Goal: Task Accomplishment & Management: Manage account settings

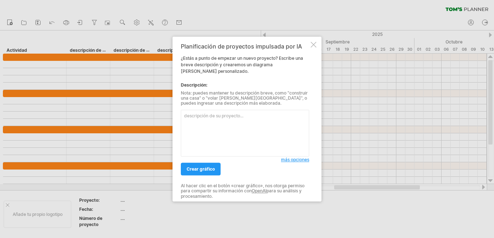
click at [312, 45] on div at bounding box center [314, 45] width 6 height 6
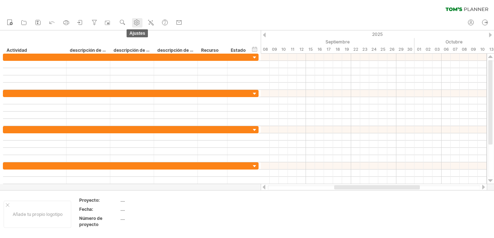
click at [136, 22] on circle at bounding box center [137, 23] width 2 height 2
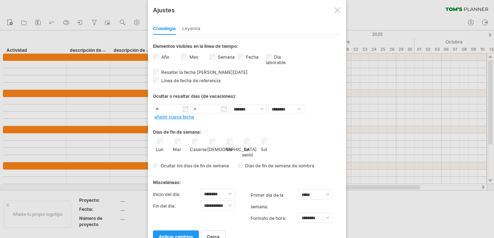
click at [109, 35] on div at bounding box center [247, 119] width 494 height 238
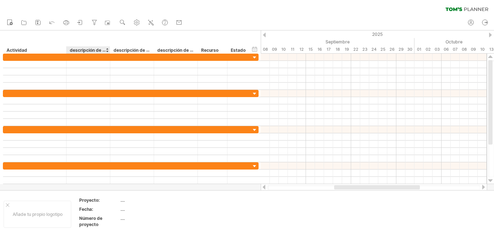
click at [90, 49] on font "descripción de la columna" at bounding box center [97, 50] width 55 height 6
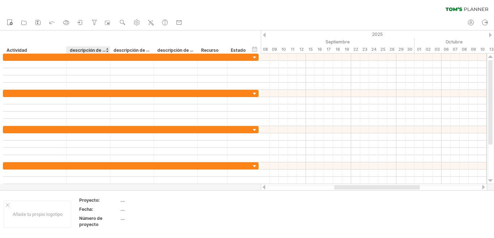
click at [90, 49] on font "descripción de la columna" at bounding box center [97, 50] width 55 height 6
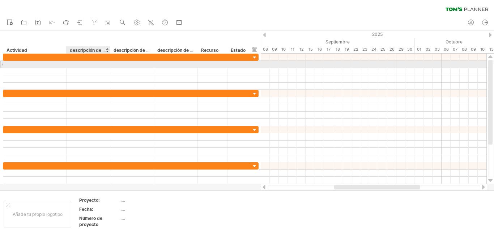
click at [90, 63] on div at bounding box center [88, 64] width 36 height 7
type input "*"
click at [92, 65] on input "*" at bounding box center [88, 64] width 36 height 7
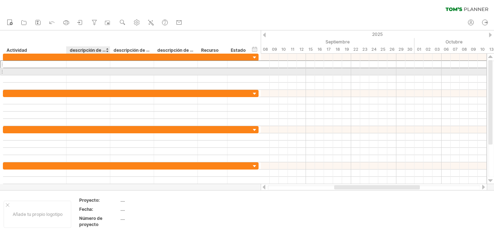
click at [88, 74] on div at bounding box center [88, 71] width 36 height 7
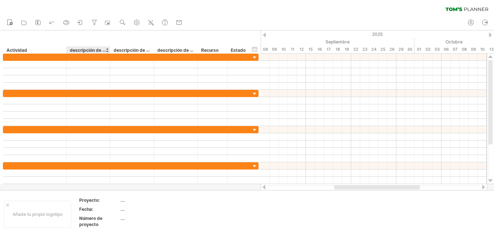
click at [96, 48] on font "descripción de la columna" at bounding box center [97, 50] width 55 height 6
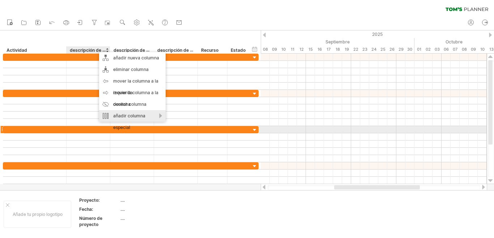
click at [124, 127] on font "añadir columna especial" at bounding box center [129, 121] width 32 height 17
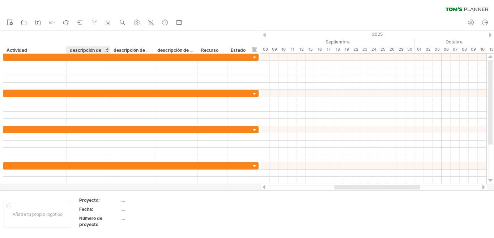
click at [80, 50] on font "descripción de la columna" at bounding box center [97, 50] width 55 height 6
click at [156, 39] on div "**********" at bounding box center [130, 41] width 261 height 23
drag, startPoint x: 354, startPoint y: 186, endPoint x: 269, endPoint y: 186, distance: 85.0
click at [269, 186] on div at bounding box center [311, 187] width 86 height 4
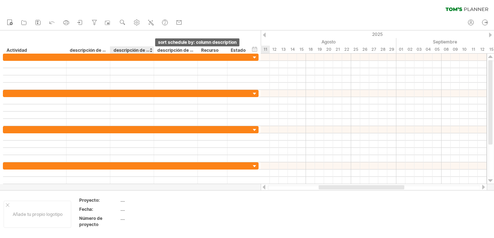
click at [150, 49] on div at bounding box center [150, 49] width 3 height 7
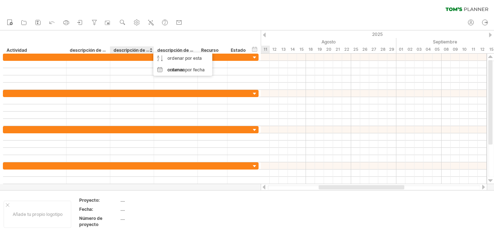
click at [175, 50] on font "descripción de la columna" at bounding box center [184, 50] width 55 height 6
click at [195, 50] on div at bounding box center [194, 49] width 3 height 7
click at [204, 50] on font "Recurso" at bounding box center [209, 49] width 17 height 5
click at [210, 50] on font "Recurso" at bounding box center [209, 49] width 17 height 5
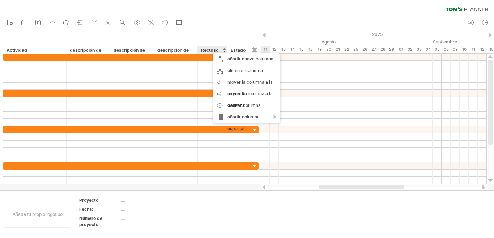
click at [199, 37] on div "**********" at bounding box center [130, 41] width 261 height 23
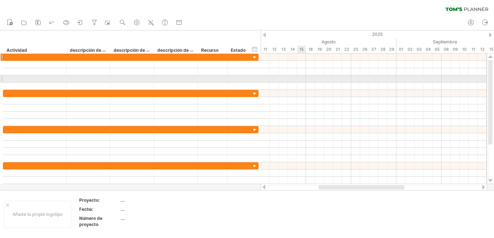
click at [266, 75] on div at bounding box center [374, 71] width 226 height 7
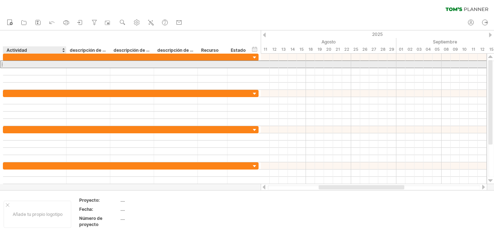
click at [21, 65] on div at bounding box center [35, 64] width 56 height 7
type input "*"
type input "*********"
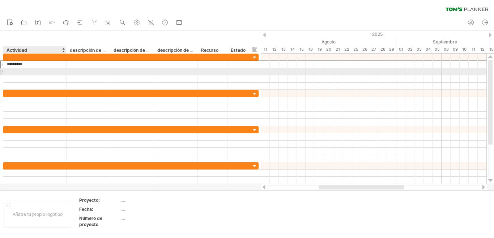
click at [18, 70] on div at bounding box center [35, 71] width 56 height 7
type input "*********"
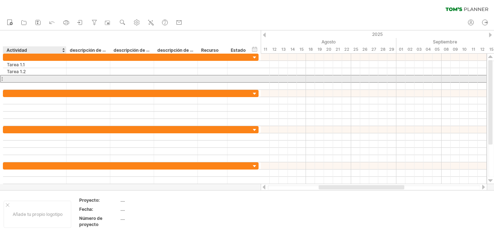
click at [13, 76] on div at bounding box center [35, 78] width 56 height 7
click at [18, 80] on div at bounding box center [35, 78] width 56 height 7
type input "*********"
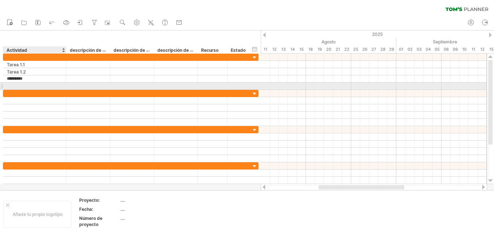
click at [13, 84] on div at bounding box center [35, 85] width 56 height 7
type input "*********"
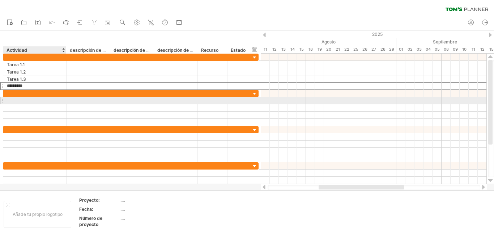
click at [10, 98] on div at bounding box center [35, 100] width 56 height 7
type input "*********"
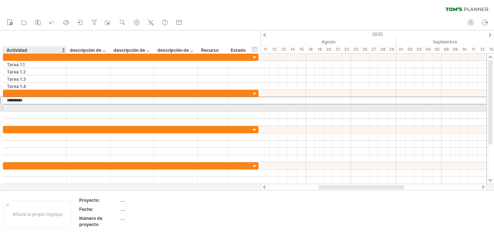
click at [9, 108] on div at bounding box center [35, 107] width 56 height 7
type input "*********"
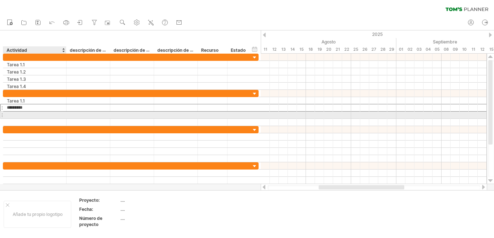
click at [11, 115] on div at bounding box center [35, 114] width 56 height 7
type input "*********"
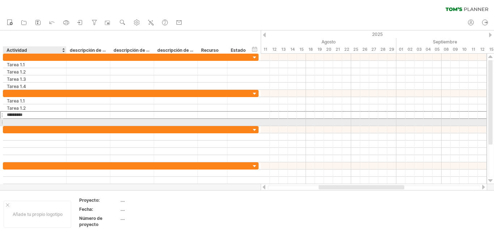
click at [15, 121] on div at bounding box center [35, 122] width 56 height 7
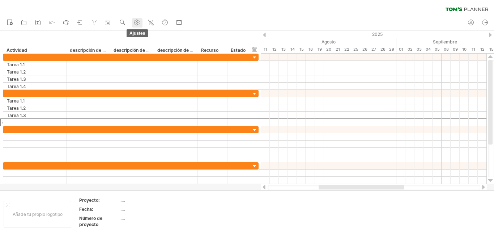
click at [135, 22] on icon at bounding box center [136, 22] width 5 height 5
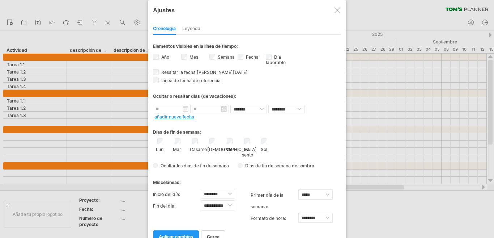
click at [359, 204] on div at bounding box center [247, 119] width 494 height 238
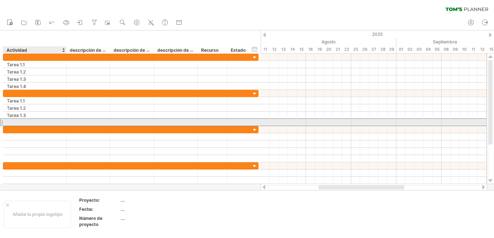
click at [12, 121] on div at bounding box center [35, 122] width 56 height 7
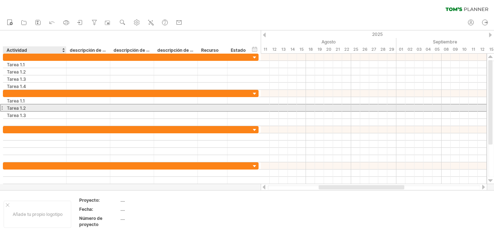
click at [59, 105] on div "Tarea 1.2" at bounding box center [35, 107] width 56 height 7
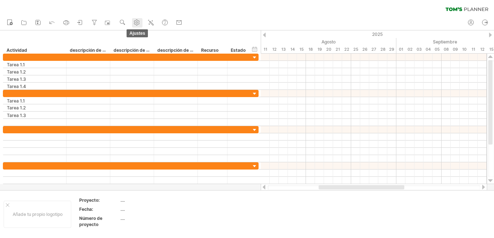
click at [136, 24] on use at bounding box center [136, 22] width 7 height 7
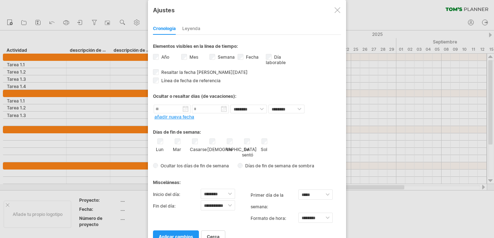
click at [104, 38] on div at bounding box center [247, 119] width 494 height 238
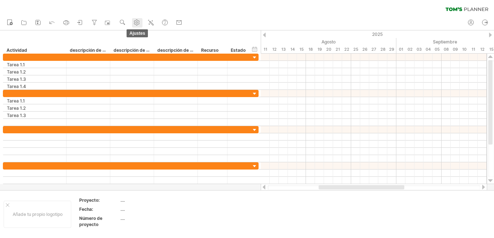
click at [136, 23] on use at bounding box center [136, 22] width 7 height 7
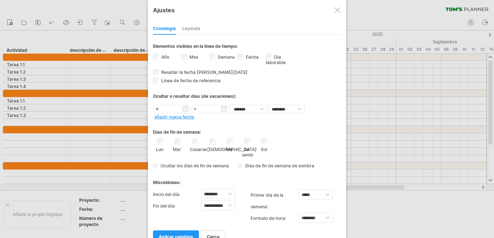
click at [373, 209] on div at bounding box center [247, 119] width 494 height 238
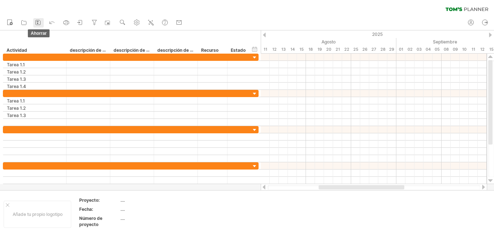
click at [38, 22] on icon at bounding box center [37, 22] width 7 height 7
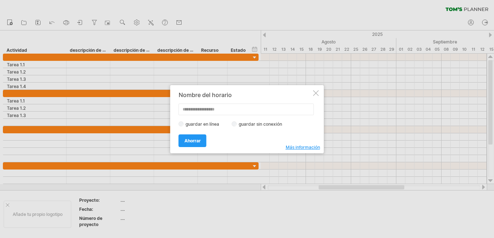
click at [187, 107] on input "text" at bounding box center [246, 109] width 135 height 12
type input "*"
click at [256, 113] on input "text" at bounding box center [246, 109] width 135 height 12
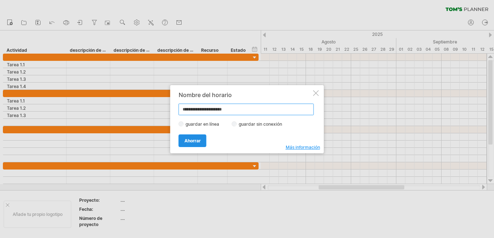
type input "**********"
click at [194, 141] on font "Ahorrar" at bounding box center [193, 140] width 16 height 5
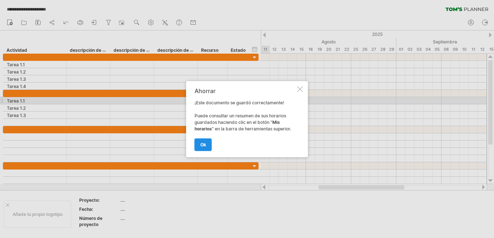
click at [198, 142] on link "OK" at bounding box center [203, 144] width 17 height 13
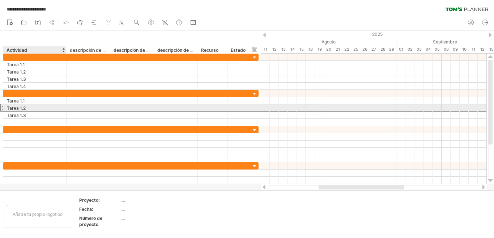
click at [37, 111] on div "********* Tarea 1.2" at bounding box center [131, 108] width 256 height 8
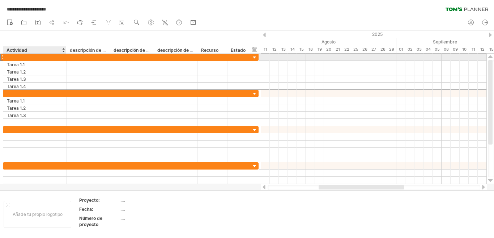
click at [12, 56] on div at bounding box center [35, 57] width 56 height 7
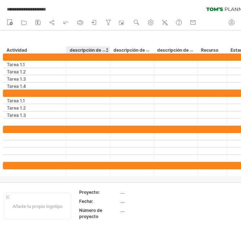
click at [82, 50] on font "descripción de la columna" at bounding box center [97, 50] width 55 height 6
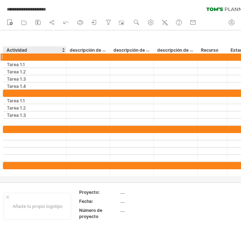
click at [23, 56] on div at bounding box center [35, 57] width 56 height 7
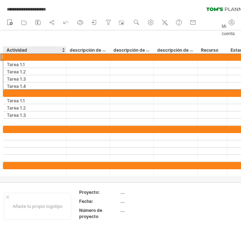
click at [9, 58] on div at bounding box center [35, 57] width 56 height 7
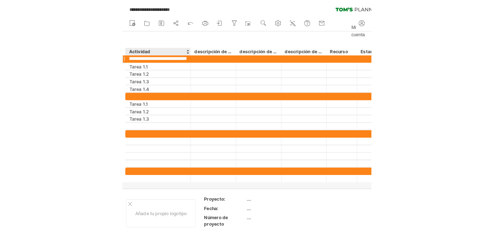
scroll to position [0, 190]
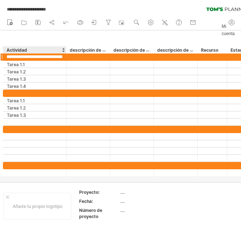
type input "**********"
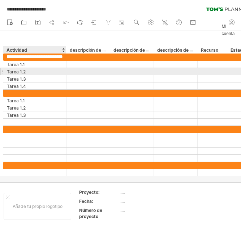
click at [44, 70] on div "Tarea 1.2" at bounding box center [35, 71] width 56 height 7
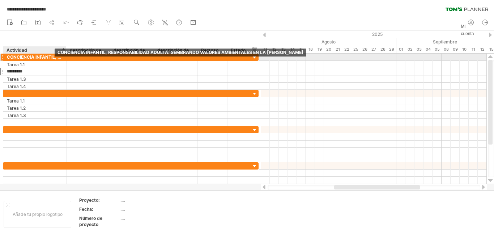
click at [43, 55] on div "CONCIENCIA INFANTIL, RESPONSABILIDAD ADULTA: SEMBRANDO VALORES AMBIENTALES EN L…" at bounding box center [35, 57] width 56 height 7
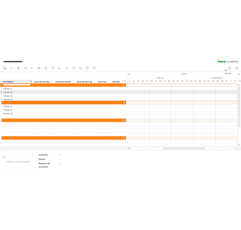
scroll to position [0, 0]
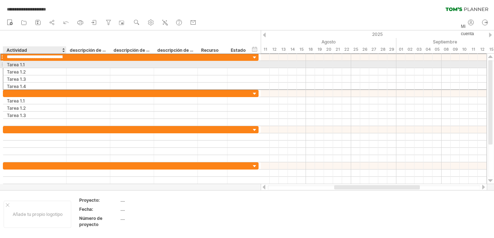
click at [40, 63] on div "Tarea 1.1" at bounding box center [35, 64] width 56 height 7
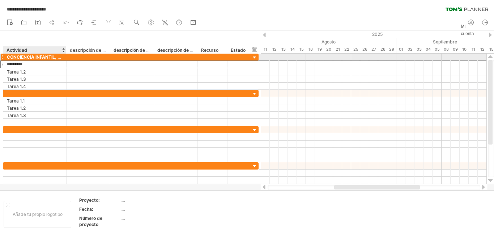
click at [38, 57] on div "CONCIENCIA INFANTIL, RESPONSABILIDAD ADULTA: SEMBRANDO VALORES AMBIENTALES EN L…" at bounding box center [35, 57] width 56 height 7
click at [47, 57] on input "**********" at bounding box center [35, 57] width 56 height 7
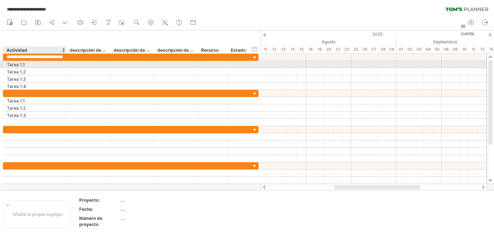
click at [44, 64] on div "Tarea 1.1" at bounding box center [35, 64] width 56 height 7
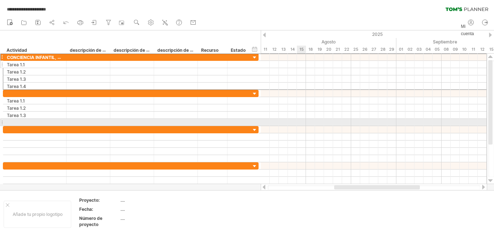
click at [276, 113] on div at bounding box center [374, 114] width 226 height 7
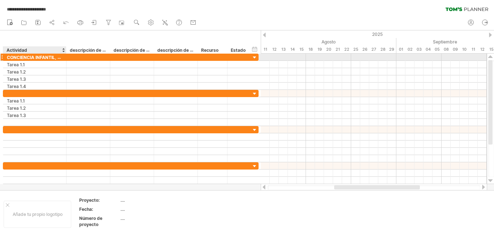
click at [23, 56] on font "CONCIENCIA INFANTIL, RESPONSABILIDAD ADULTA: SEMBRANDO VALORES AMBIENTALES EN L…" at bounding box center [130, 57] width 246 height 6
click at [33, 56] on font "CONCIENCIA INFANTIL, RESPONSABILIDAD ADULTA: SEMBRANDO VALORES AMBIENTALES EN L…" at bounding box center [130, 57] width 246 height 6
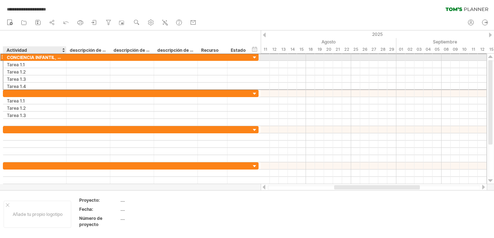
click at [31, 60] on font "CONCIENCIA INFANTIL, RESPONSABILIDAD ADULTA: SEMBRANDO VALORES AMBIENTALES EN L…" at bounding box center [130, 57] width 246 height 6
click at [3, 56] on div at bounding box center [1, 57] width 3 height 8
click at [32, 58] on font "CONCIENCIA INFANTIL, RESPONSABILIDAD ADULTA: SEMBRANDO VALORES AMBIENTALES EN L…" at bounding box center [130, 57] width 246 height 6
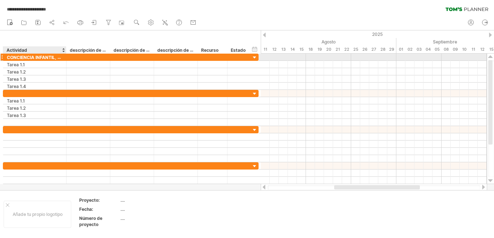
click at [32, 58] on font "CONCIENCIA INFANTIL, RESPONSABILIDAD ADULTA: SEMBRANDO VALORES AMBIENTALES EN L…" at bounding box center [130, 57] width 246 height 6
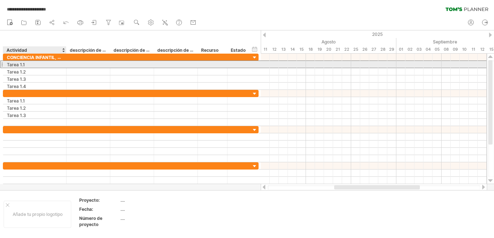
click at [35, 63] on div "Tarea 1.1" at bounding box center [35, 64] width 56 height 7
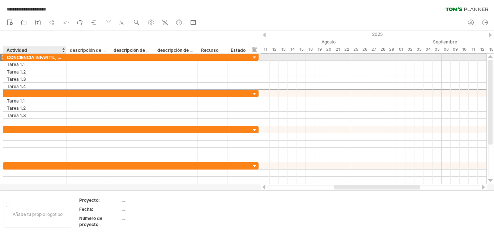
click at [44, 56] on font "CONCIENCIA INFANTIL, RESPONSABILIDAD ADULTA: SEMBRANDO VALORES AMBIENTALES EN L…" at bounding box center [130, 57] width 246 height 6
click at [56, 56] on font "CONCIENCIA INFANTIL, RESPONSABILIDAD ADULTA: SEMBRANDO VALORES AMBIENTALES EN L…" at bounding box center [130, 57] width 246 height 6
click at [9, 57] on font "CONCIENCIA INFANTIL, RESPONSABILIDAD ADULTA: SEMBRANDO VALORES AMBIENTALES EN L…" at bounding box center [130, 57] width 246 height 6
click at [3, 57] on div at bounding box center [1, 57] width 3 height 8
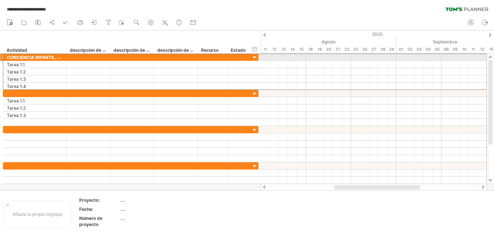
click at [1, 58] on div at bounding box center [1, 57] width 3 height 8
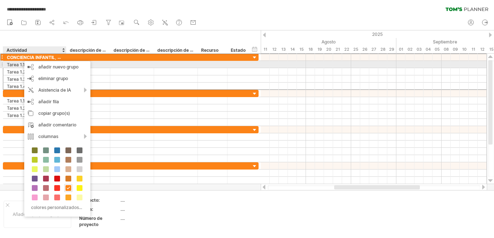
click at [145, 68] on div "********* Tarea 1.1" at bounding box center [131, 64] width 256 height 7
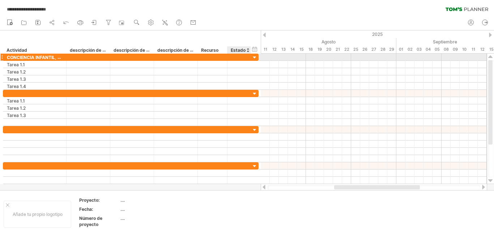
click at [254, 57] on div at bounding box center [254, 57] width 7 height 7
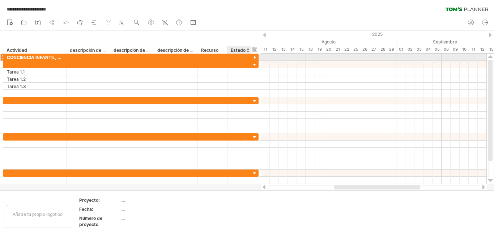
click at [254, 57] on div at bounding box center [254, 57] width 7 height 7
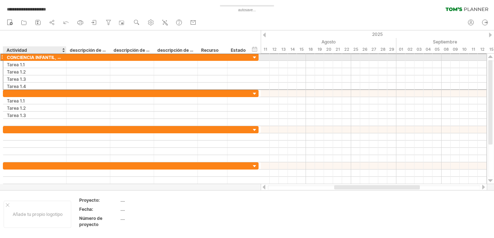
click at [55, 58] on font "CONCIENCIA INFANTIL, RESPONSABILIDAD ADULTA: SEMBRANDO VALORES AMBIENTALES EN L…" at bounding box center [130, 57] width 246 height 6
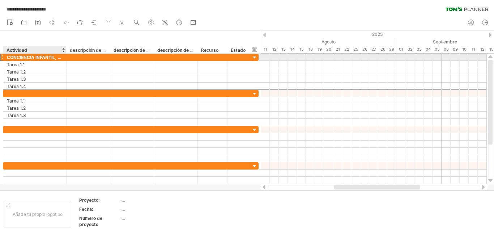
click at [55, 58] on font "CONCIENCIA INFANTIL, RESPONSABILIDAD ADULTA: SEMBRANDO VALORES AMBIENTALES EN L…" at bounding box center [130, 57] width 246 height 6
click at [12, 55] on font "CONCIENCIA INFANTIL, RESPONSABILIDAD ADULTA: SEMBRANDO VALORES AMBIENTALES EN L…" at bounding box center [130, 57] width 246 height 6
click at [2, 57] on div at bounding box center [1, 57] width 3 height 8
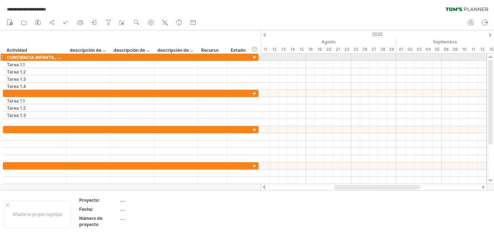
click at [2, 57] on div at bounding box center [1, 57] width 3 height 8
click at [26, 57] on font "CONCIENCIA INFANTIL, RESPONSABILIDAD ADULTA: SEMBRANDO VALORES AMBIENTALES EN L…" at bounding box center [130, 57] width 246 height 6
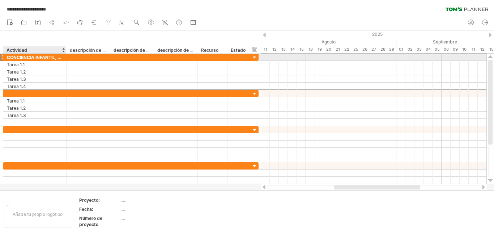
click at [26, 57] on font "CONCIENCIA INFANTIL, RESPONSABILIDAD ADULTA: SEMBRANDO VALORES AMBIENTALES EN L…" at bounding box center [130, 57] width 246 height 6
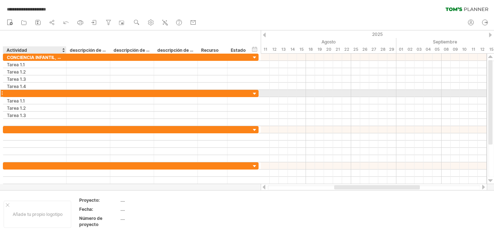
click at [22, 92] on div at bounding box center [35, 93] width 56 height 7
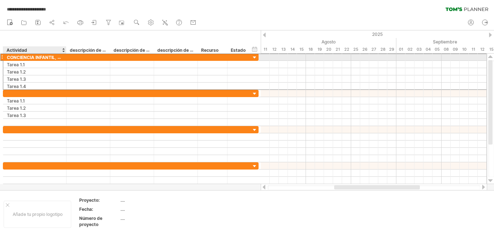
click at [22, 57] on font "CONCIENCIA INFANTIL, RESPONSABILIDAD ADULTA: SEMBRANDO VALORES AMBIENTALES EN L…" at bounding box center [130, 57] width 246 height 6
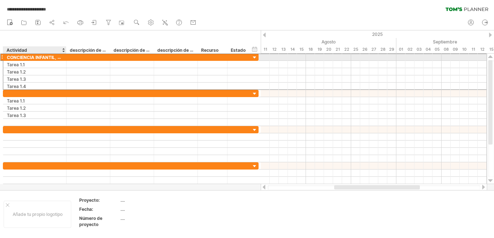
click at [22, 57] on font "CONCIENCIA INFANTIL, RESPONSABILIDAD ADULTA: SEMBRANDO VALORES AMBIENTALES EN L…" at bounding box center [130, 57] width 246 height 6
click at [2, 56] on div at bounding box center [1, 57] width 3 height 8
click at [41, 57] on font "CONCIENCIA INFANTIL, RESPONSABILIDAD ADULTA: SEMBRANDO VALORES AMBIENTALES EN L…" at bounding box center [130, 57] width 246 height 6
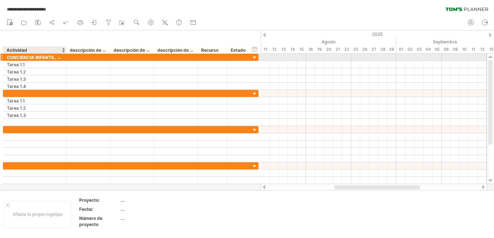
click at [41, 57] on font "CONCIENCIA INFANTIL, RESPONSABILIDAD ADULTA: SEMBRANDO VALORES AMBIENTALES EN L…" at bounding box center [130, 57] width 246 height 6
click at [254, 56] on div at bounding box center [254, 57] width 7 height 7
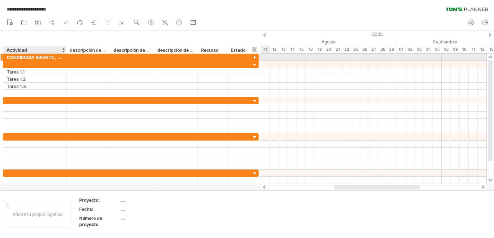
click at [20, 59] on font "CONCIENCIA INFANTIL, RESPONSABILIDAD ADULTA: SEMBRANDO VALORES AMBIENTALES EN L…" at bounding box center [130, 57] width 246 height 6
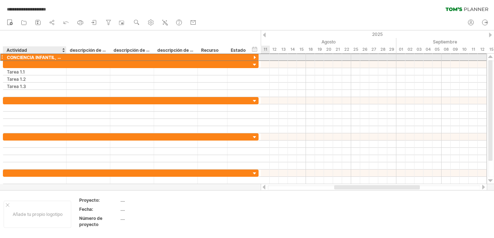
click at [20, 59] on font "CONCIENCIA INFANTIL, RESPONSABILIDAD ADULTA: SEMBRANDO VALORES AMBIENTALES EN L…" at bounding box center [130, 57] width 246 height 6
click at [22, 58] on font "CONCIENCIA INFANTIL, RESPONSABILIDAD ADULTA: SEMBRANDO VALORES AMBIENTALES EN L…" at bounding box center [130, 57] width 246 height 6
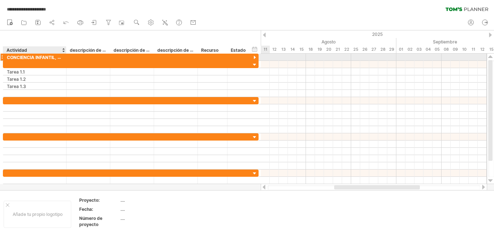
click at [22, 58] on font "CONCIENCIA INFANTIL, RESPONSABILIDAD ADULTA: SEMBRANDO VALORES AMBIENTALES EN L…" at bounding box center [130, 57] width 246 height 6
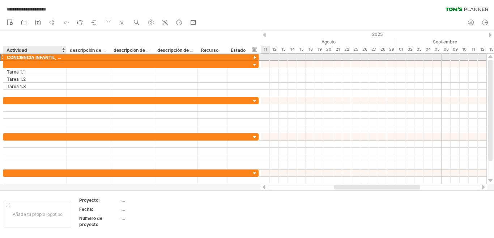
click at [22, 58] on font "CONCIENCIA INFANTIL, RESPONSABILIDAD ADULTA: SEMBRANDO VALORES AMBIENTALES EN L…" at bounding box center [130, 57] width 246 height 6
click at [22, 56] on font "CONCIENCIA INFANTIL, RESPONSABILIDAD ADULTA: SEMBRANDO VALORES AMBIENTALES EN L…" at bounding box center [130, 57] width 246 height 6
click at [55, 56] on font "CONCIENCIA INFANTIL, RESPONSABILIDAD ADULTA: SEMBRANDO VALORES AMBIENTALES EN L…" at bounding box center [130, 57] width 246 height 6
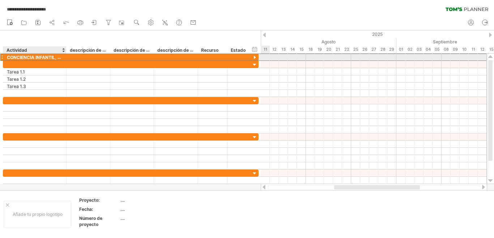
click at [55, 56] on font "CONCIENCIA INFANTIL, RESPONSABILIDAD ADULTA: SEMBRANDO VALORES AMBIENTALES EN L…" at bounding box center [130, 57] width 246 height 6
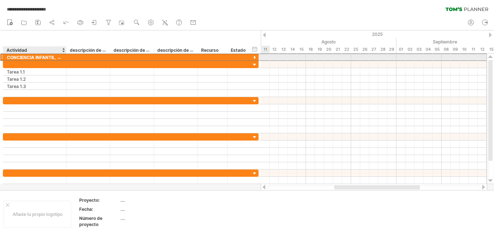
click at [55, 56] on font "CONCIENCIA INFANTIL, RESPONSABILIDAD ADULTA: SEMBRANDO VALORES AMBIENTALES EN L…" at bounding box center [130, 57] width 246 height 6
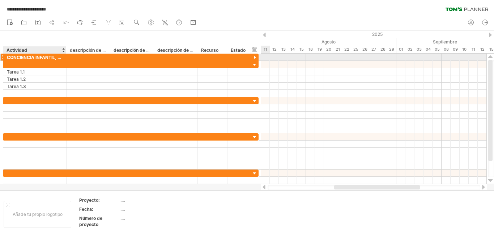
click at [55, 56] on font "CONCIENCIA INFANTIL, RESPONSABILIDAD ADULTA: SEMBRANDO VALORES AMBIENTALES EN L…" at bounding box center [130, 57] width 246 height 6
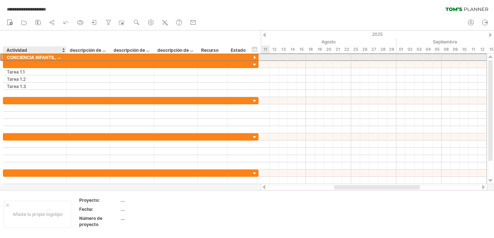
click at [55, 56] on font "CONCIENCIA INFANTIL, RESPONSABILIDAD ADULTA: SEMBRANDO VALORES AMBIENTALES EN L…" at bounding box center [130, 57] width 246 height 6
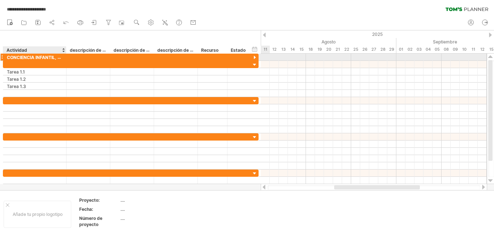
click at [55, 56] on font "CONCIENCIA INFANTIL, RESPONSABILIDAD ADULTA: SEMBRANDO VALORES AMBIENTALES EN L…" at bounding box center [130, 57] width 246 height 6
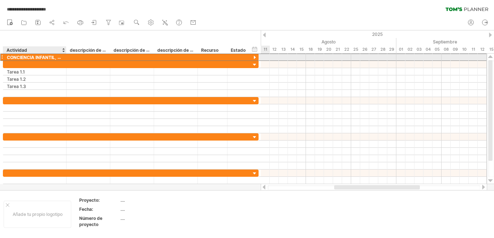
click at [55, 56] on font "CONCIENCIA INFANTIL, RESPONSABILIDAD ADULTA: SEMBRANDO VALORES AMBIENTALES EN L…" at bounding box center [130, 57] width 246 height 6
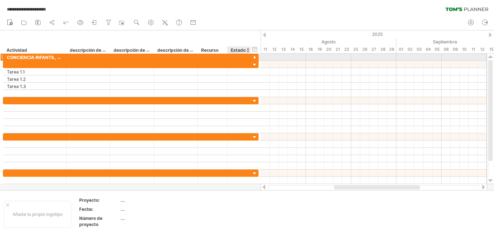
click at [254, 56] on div at bounding box center [254, 57] width 7 height 7
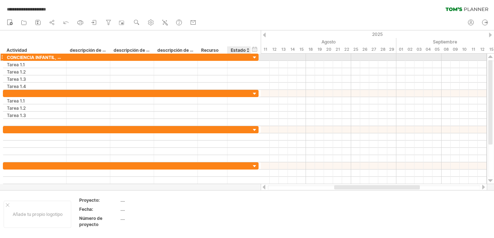
click at [254, 56] on div at bounding box center [254, 57] width 7 height 7
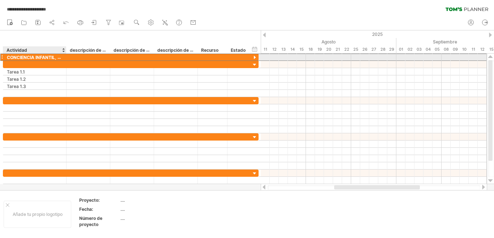
click at [17, 56] on font "CONCIENCIA INFANTIL, RESPONSABILIDAD ADULTA: SEMBRANDO VALORES AMBIENTALES EN L…" at bounding box center [130, 57] width 246 height 6
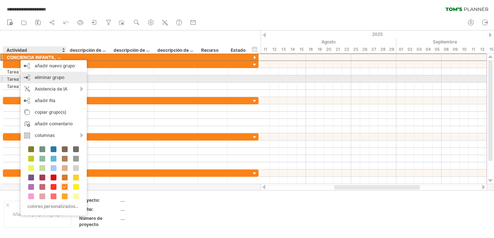
click at [54, 76] on font "eliminar grupo" at bounding box center [50, 77] width 30 height 5
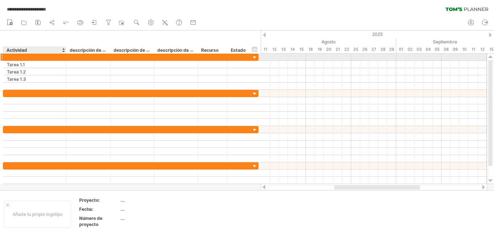
click at [11, 57] on div at bounding box center [35, 57] width 56 height 7
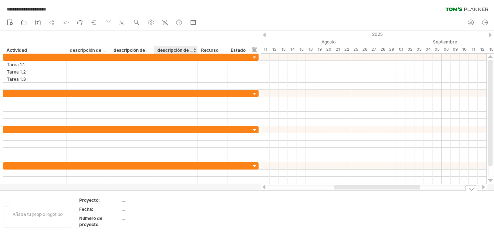
click at [182, 204] on table "Proyecto: .... Fecha: .... Número de proyecto ...." at bounding box center [131, 213] width 104 height 34
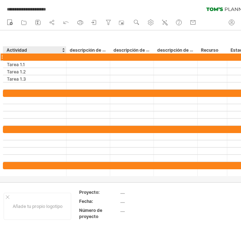
click at [23, 56] on div at bounding box center [35, 57] width 56 height 7
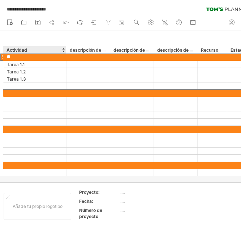
type input "*"
type input "**********"
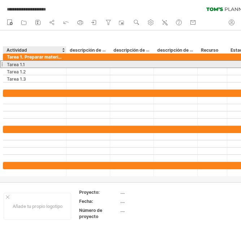
click at [33, 65] on div "Tarea 1.1" at bounding box center [35, 64] width 56 height 7
type input "********"
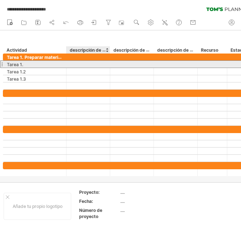
click at [79, 63] on div at bounding box center [88, 64] width 36 height 7
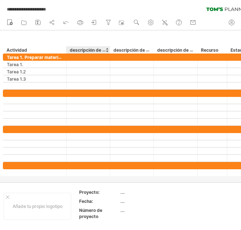
drag, startPoint x: 93, startPoint y: 49, endPoint x: 99, endPoint y: 49, distance: 6.2
click at [93, 49] on font "descripción de la columna" at bounding box center [97, 50] width 55 height 6
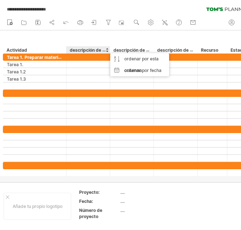
click at [100, 50] on font "descripción de la columna" at bounding box center [97, 50] width 55 height 6
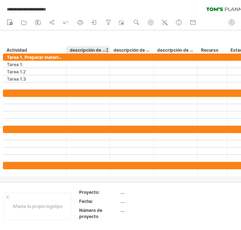
click at [100, 50] on font "descripción de la columna" at bounding box center [97, 50] width 55 height 6
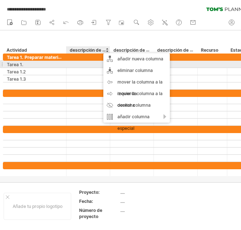
click at [71, 64] on div at bounding box center [88, 64] width 36 height 7
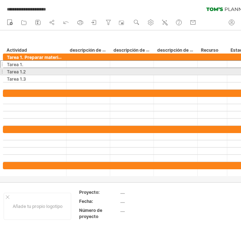
click at [3, 72] on div at bounding box center [1, 72] width 3 height 8
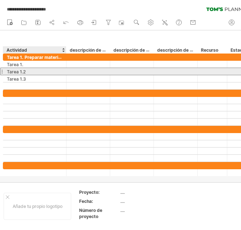
click at [16, 72] on font "Tarea 1.2" at bounding box center [16, 71] width 19 height 5
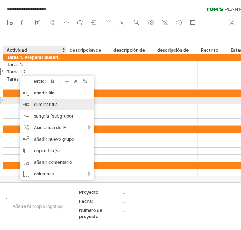
click at [43, 102] on font "eliminar fila" at bounding box center [46, 104] width 24 height 5
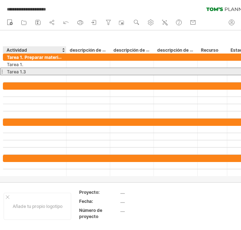
click at [6, 71] on div "********* Tarea 1.3" at bounding box center [34, 71] width 63 height 7
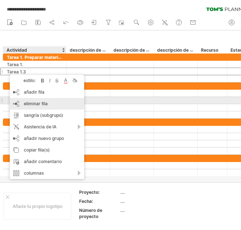
click at [30, 103] on font "eliminar fila" at bounding box center [36, 103] width 24 height 5
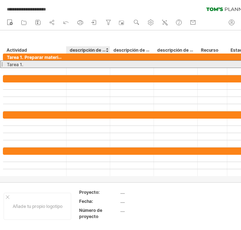
click at [79, 65] on div at bounding box center [88, 64] width 36 height 7
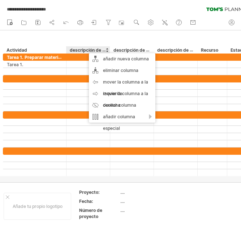
click at [85, 50] on font "descripción de la columna" at bounding box center [97, 50] width 55 height 6
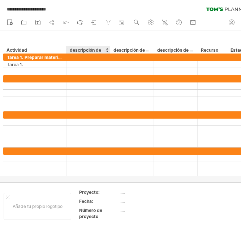
click at [85, 50] on font "descripción de la columna" at bounding box center [97, 50] width 55 height 6
click at [77, 58] on div at bounding box center [88, 57] width 36 height 7
type input "**********"
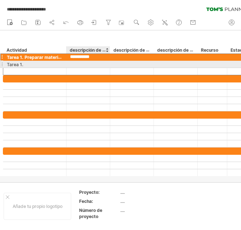
click at [79, 65] on div at bounding box center [88, 64] width 36 height 7
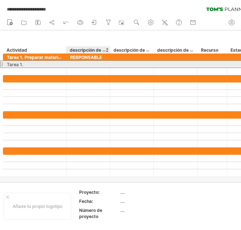
click at [77, 63] on div at bounding box center [88, 64] width 36 height 7
type input "**********"
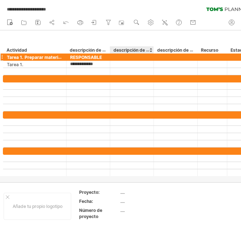
click at [124, 58] on div at bounding box center [132, 57] width 36 height 7
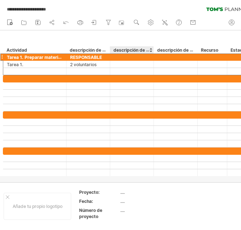
click at [133, 56] on div at bounding box center [132, 57] width 36 height 7
type input "********"
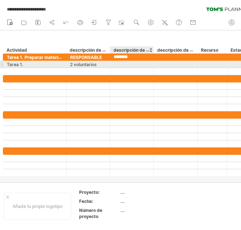
click at [116, 64] on div at bounding box center [132, 64] width 36 height 7
click at [121, 63] on div at bounding box center [132, 64] width 36 height 7
type input "*"
type input "**********"
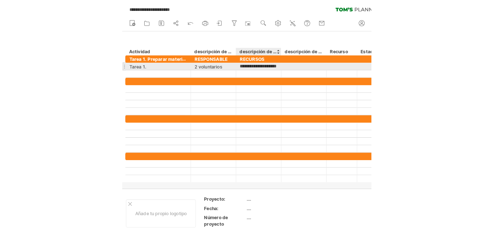
scroll to position [0, 8]
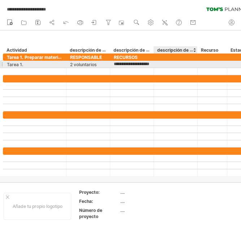
click at [164, 64] on div at bounding box center [176, 64] width 36 height 7
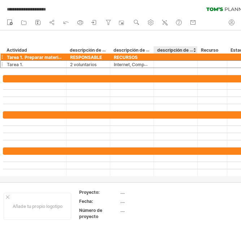
click at [164, 58] on div at bounding box center [176, 57] width 36 height 7
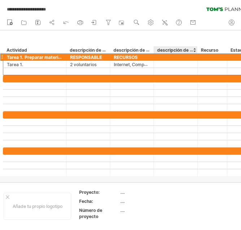
click at [163, 58] on div at bounding box center [176, 57] width 36 height 7
type input "******"
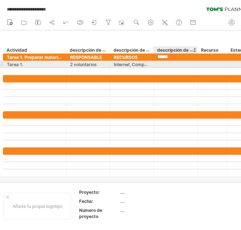
click at [159, 63] on div at bounding box center [176, 64] width 36 height 7
type input "**********"
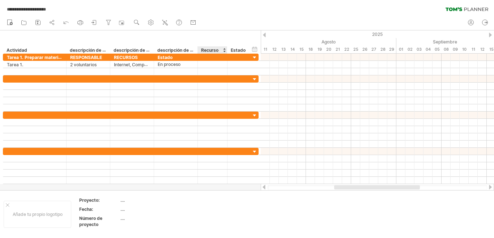
click at [207, 51] on font "Recurso" at bounding box center [209, 49] width 17 height 5
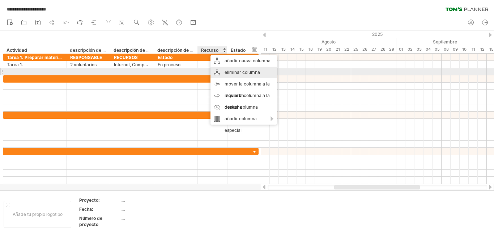
click at [236, 72] on font "eliminar columna" at bounding box center [242, 71] width 35 height 5
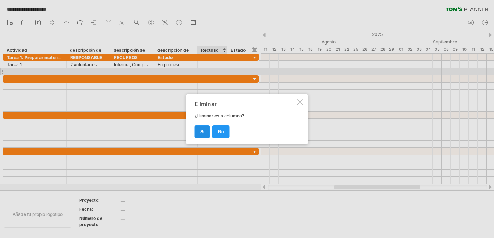
click at [203, 131] on font "Sí" at bounding box center [202, 131] width 4 height 5
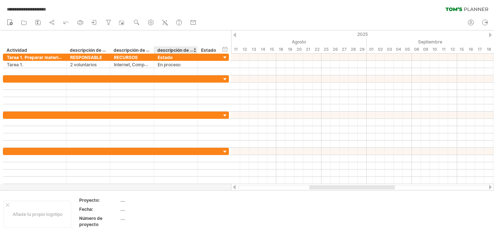
click at [170, 51] on font "descripción de la columna" at bounding box center [184, 50] width 55 height 6
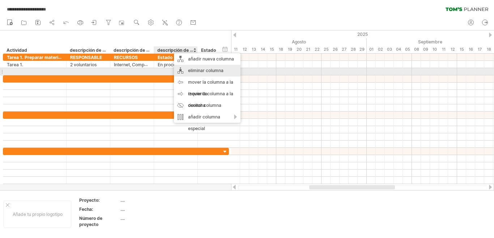
click at [191, 69] on font "eliminar columna" at bounding box center [205, 70] width 35 height 5
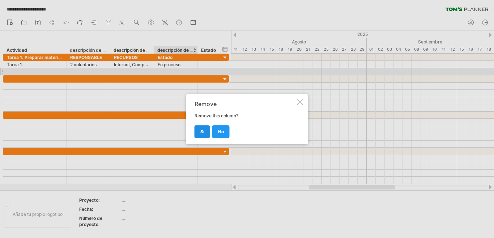
click at [198, 133] on link "Sí" at bounding box center [203, 131] width 16 height 13
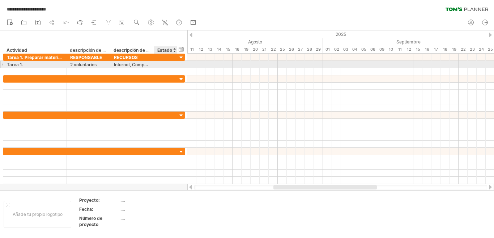
click at [158, 65] on div at bounding box center [166, 64] width 16 height 7
type input "**********"
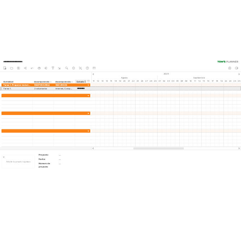
scroll to position [0, 7]
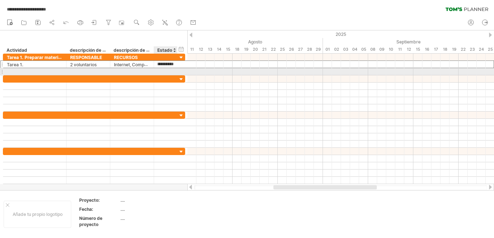
click at [166, 73] on div at bounding box center [166, 71] width 16 height 7
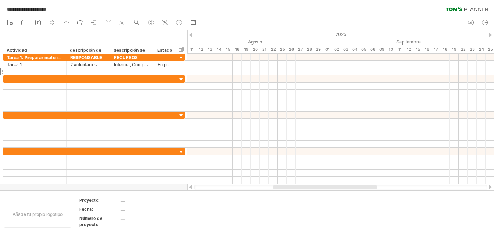
click at [190, 34] on div at bounding box center [191, 35] width 3 height 5
click at [488, 34] on div "2025" at bounding box center [494, 34] width 1429 height 8
click at [489, 34] on div at bounding box center [490, 35] width 3 height 5
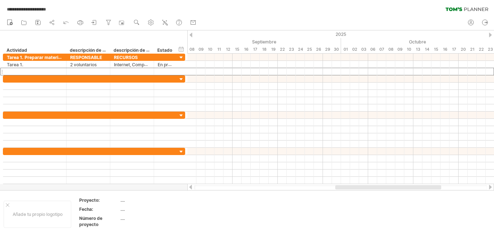
click at [191, 34] on div at bounding box center [191, 35] width 3 height 5
drag, startPoint x: 232, startPoint y: 43, endPoint x: 193, endPoint y: 46, distance: 38.8
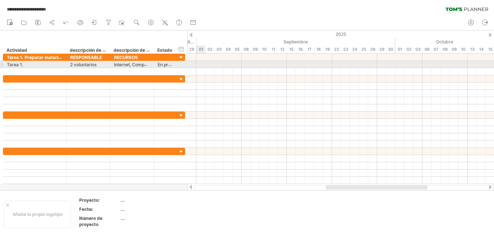
click at [201, 65] on div at bounding box center [340, 64] width 307 height 7
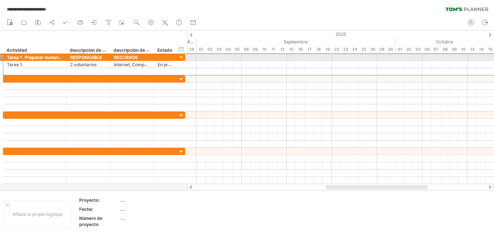
click at [147, 56] on div "RECURSOS" at bounding box center [132, 57] width 36 height 7
click at [3, 57] on div at bounding box center [1, 57] width 3 height 8
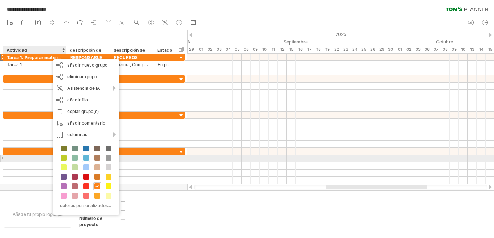
click at [84, 158] on span at bounding box center [86, 158] width 6 height 6
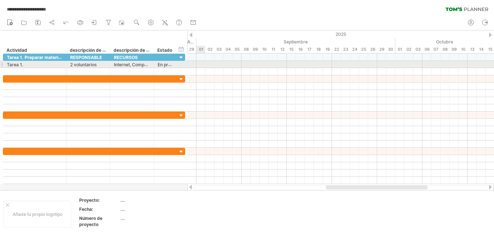
click at [200, 64] on div at bounding box center [340, 64] width 307 height 7
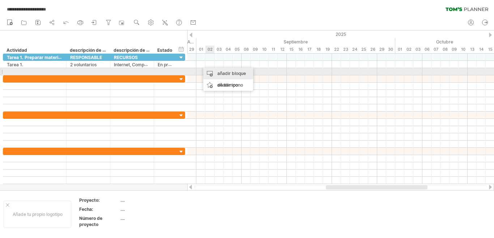
click at [223, 73] on font "añadir bloque de tiempo" at bounding box center [231, 79] width 29 height 17
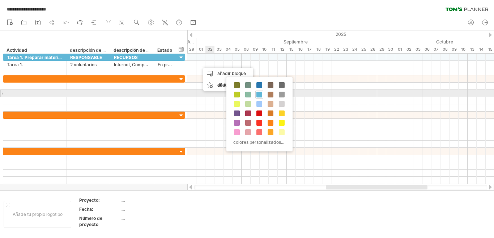
click at [259, 95] on span at bounding box center [260, 95] width 6 height 6
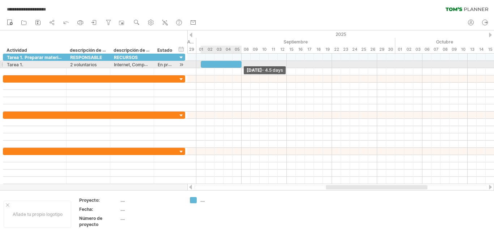
drag, startPoint x: 209, startPoint y: 62, endPoint x: 240, endPoint y: 62, distance: 30.4
click at [240, 62] on div at bounding box center [221, 64] width 41 height 7
drag, startPoint x: 202, startPoint y: 62, endPoint x: 198, endPoint y: 63, distance: 4.5
click at [198, 63] on span at bounding box center [196, 64] width 3 height 7
click at [212, 65] on div at bounding box center [218, 64] width 45 height 7
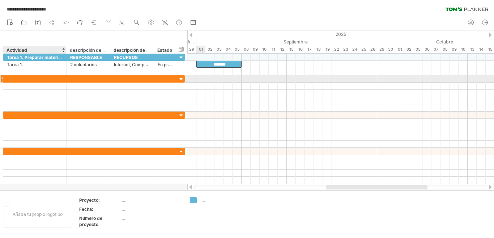
click at [16, 76] on div at bounding box center [35, 78] width 56 height 7
click at [12, 79] on div at bounding box center [35, 78] width 56 height 7
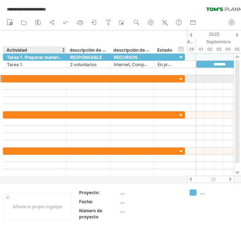
click at [10, 77] on input "text" at bounding box center [35, 78] width 56 height 7
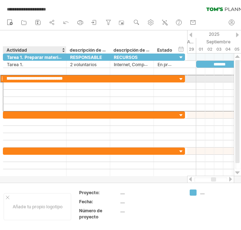
type input "**********"
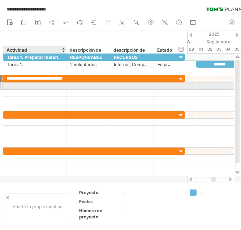
click at [26, 88] on div at bounding box center [35, 85] width 56 height 7
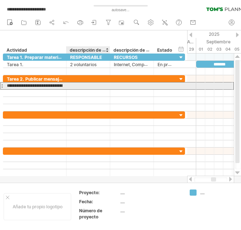
type input "*******"
click at [77, 86] on div at bounding box center [88, 85] width 36 height 7
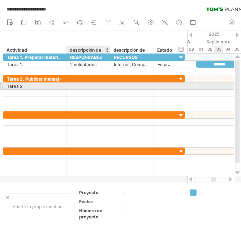
click at [83, 86] on div at bounding box center [88, 85] width 36 height 7
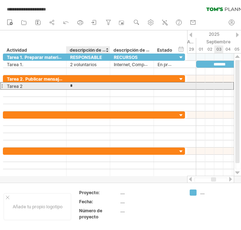
type input "**"
click at [124, 85] on div at bounding box center [132, 85] width 36 height 7
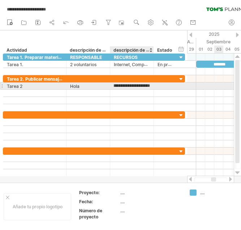
type input "**********"
click at [162, 86] on div at bounding box center [166, 85] width 16 height 7
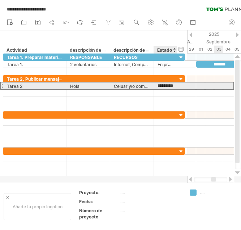
type input "**********"
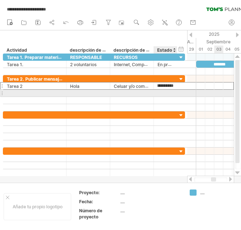
click at [166, 92] on div at bounding box center [166, 93] width 16 height 7
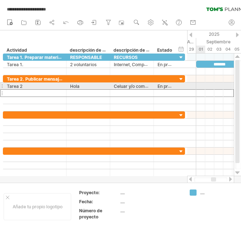
click at [202, 86] on div at bounding box center [210, 85] width 47 height 7
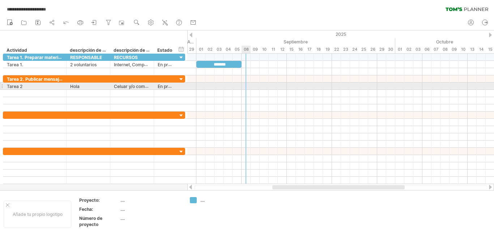
click at [243, 85] on div at bounding box center [340, 85] width 307 height 7
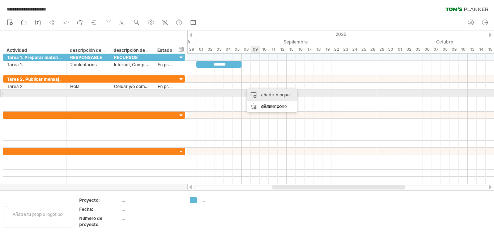
click at [276, 94] on font "añadir bloque de tiempo" at bounding box center [275, 100] width 29 height 17
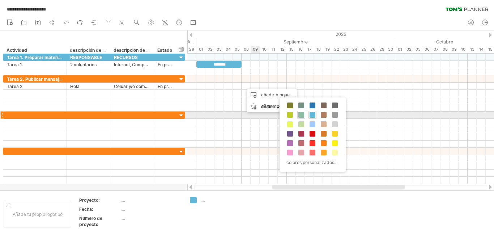
click at [301, 114] on span at bounding box center [301, 115] width 6 height 6
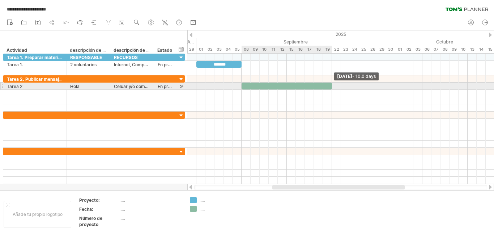
drag, startPoint x: 251, startPoint y: 85, endPoint x: 331, endPoint y: 84, distance: 80.0
click at [331, 84] on span at bounding box center [332, 85] width 3 height 7
click at [277, 86] on div at bounding box center [287, 85] width 90 height 7
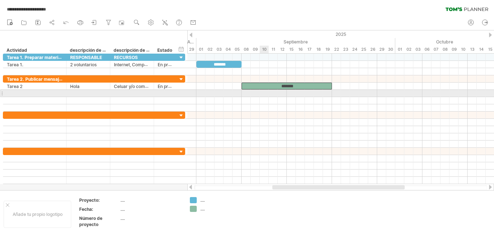
click at [268, 93] on div at bounding box center [340, 93] width 307 height 7
click at [16, 91] on div at bounding box center [35, 93] width 56 height 7
click at [10, 91] on div at bounding box center [35, 93] width 56 height 7
type input "*********"
click at [80, 94] on div at bounding box center [88, 93] width 36 height 7
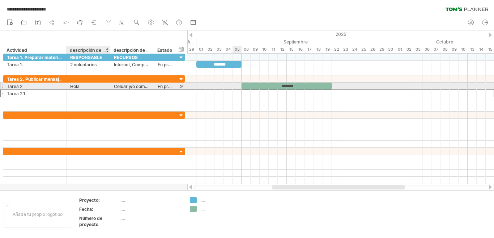
click at [82, 86] on div "Hola" at bounding box center [88, 85] width 36 height 7
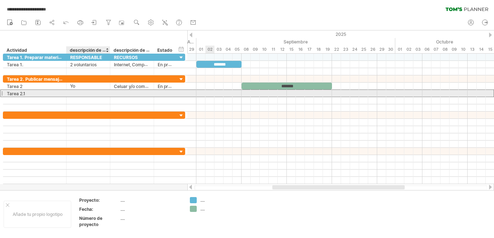
click at [77, 95] on div at bounding box center [88, 93] width 36 height 7
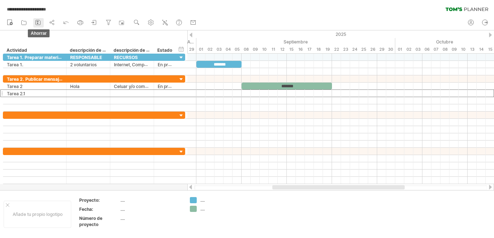
click at [38, 21] on rect at bounding box center [38, 21] width 2 height 1
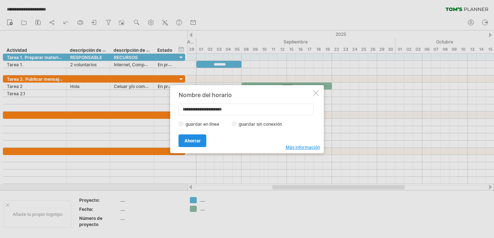
click at [186, 141] on font "Ahorrar" at bounding box center [193, 140] width 16 height 5
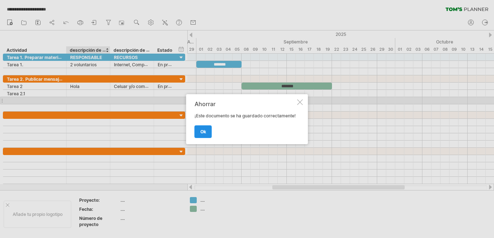
click at [205, 132] on font "OK" at bounding box center [203, 131] width 6 height 5
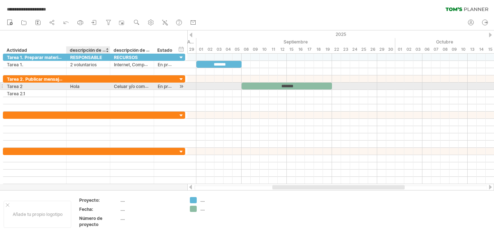
click at [84, 85] on div "Hola" at bounding box center [88, 85] width 36 height 7
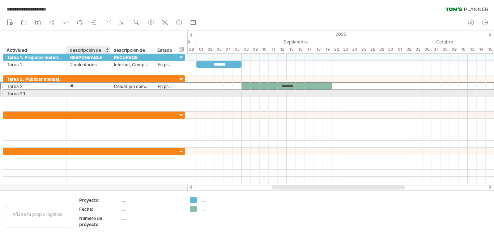
click at [76, 93] on div at bounding box center [88, 93] width 36 height 7
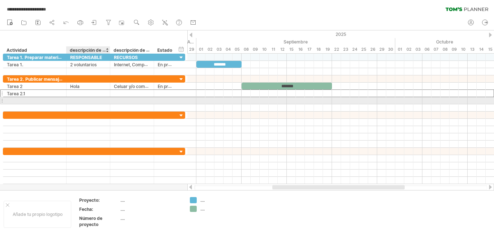
click at [76, 101] on div at bounding box center [88, 100] width 36 height 7
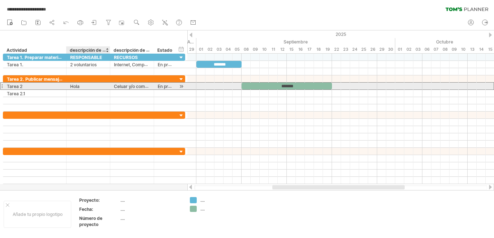
click at [74, 86] on font "Hola" at bounding box center [74, 86] width 9 height 5
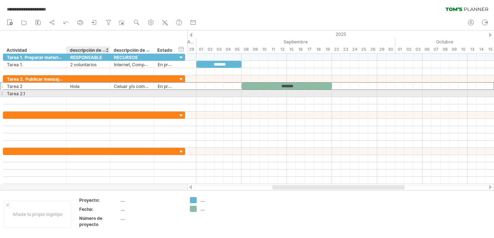
click at [79, 91] on div at bounding box center [88, 93] width 36 height 7
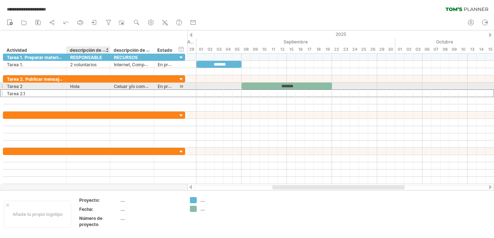
click at [79, 86] on font "Hola" at bounding box center [74, 86] width 9 height 5
click at [81, 85] on div "Hola" at bounding box center [88, 85] width 36 height 7
click at [81, 85] on input "**" at bounding box center [88, 85] width 36 height 7
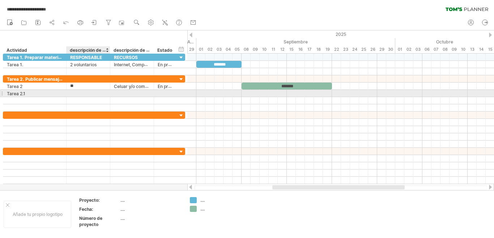
click at [77, 94] on div at bounding box center [88, 93] width 36 height 7
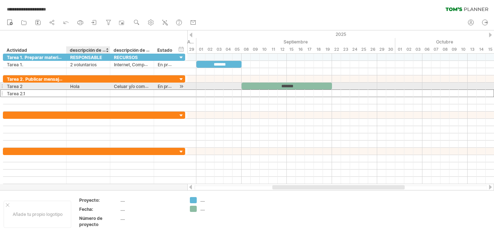
click at [80, 85] on div "Hola" at bounding box center [88, 85] width 36 height 7
click at [80, 85] on input "**" at bounding box center [88, 85] width 36 height 7
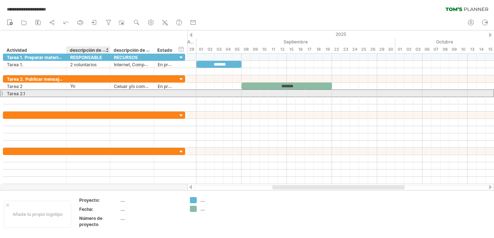
click at [76, 94] on div at bounding box center [88, 93] width 36 height 7
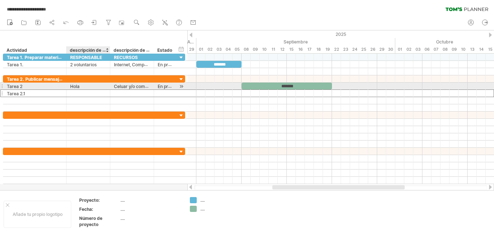
click at [77, 86] on font "Hola" at bounding box center [74, 86] width 9 height 5
click at [81, 86] on div "Hola" at bounding box center [88, 85] width 36 height 7
click at [81, 86] on input "**" at bounding box center [88, 85] width 36 height 7
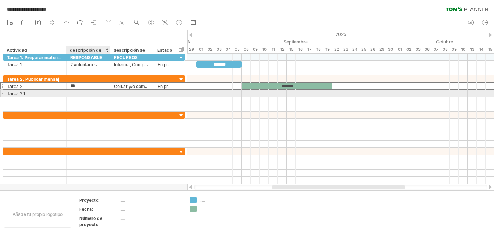
click at [77, 94] on div at bounding box center [88, 93] width 36 height 7
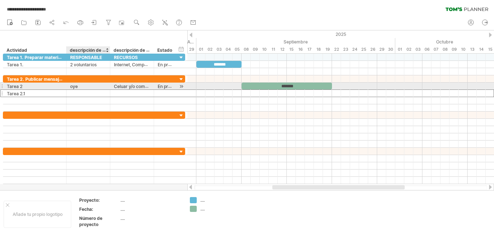
click at [77, 88] on font "oye" at bounding box center [74, 86] width 8 height 5
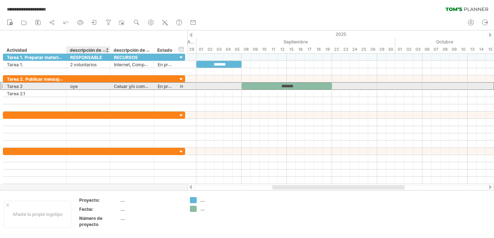
click at [77, 88] on font "oye" at bounding box center [74, 86] width 8 height 5
click at [80, 86] on div "oye" at bounding box center [88, 85] width 36 height 7
click at [80, 86] on input "**" at bounding box center [88, 85] width 36 height 7
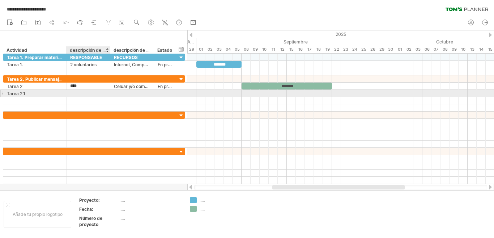
click at [76, 93] on div at bounding box center [88, 93] width 36 height 7
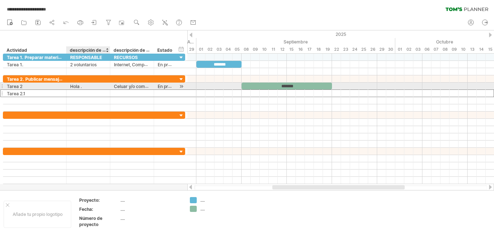
click at [86, 87] on div "Hola ." at bounding box center [88, 85] width 36 height 7
click at [86, 87] on input "****" at bounding box center [88, 85] width 36 height 7
type input "***"
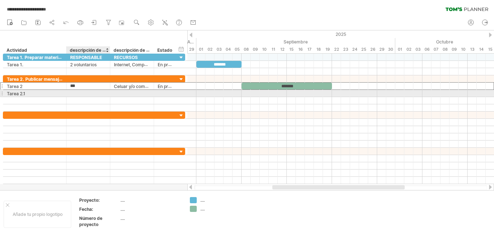
click at [73, 92] on div at bounding box center [88, 93] width 36 height 7
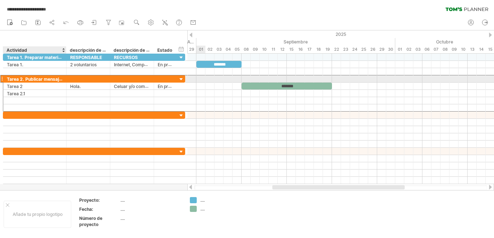
click at [37, 80] on font "Tarea 2. Publicar mensajes en redes sociales" at bounding box center [54, 79] width 95 height 6
click at [41, 80] on font "Tarea 2. Publicar mensajes en redes sociales" at bounding box center [54, 79] width 95 height 6
click at [181, 78] on div at bounding box center [181, 79] width 7 height 7
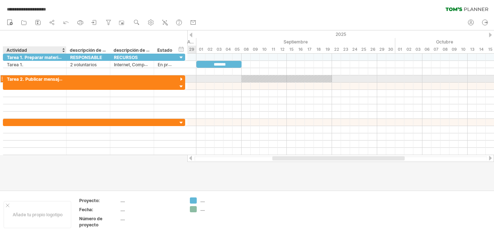
click at [51, 77] on font "Tarea 2. Publicar mensajes en redes sociales" at bounding box center [54, 79] width 95 height 6
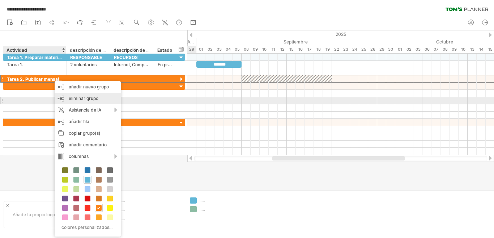
click at [92, 98] on font "eliminar grupo" at bounding box center [84, 98] width 30 height 5
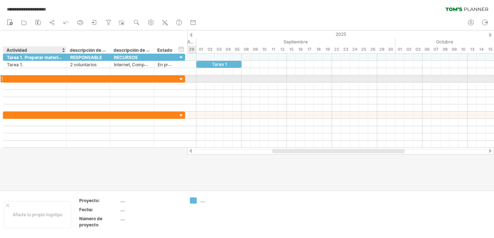
click at [16, 79] on div at bounding box center [35, 78] width 56 height 7
click at [16, 79] on input "text" at bounding box center [35, 78] width 56 height 7
type input "*"
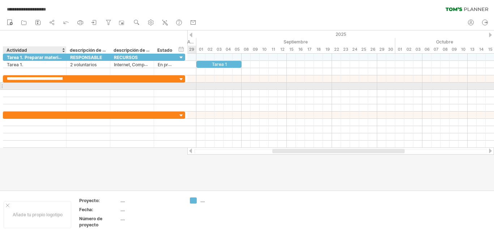
type input "*******"
click at [17, 84] on div at bounding box center [35, 85] width 56 height 7
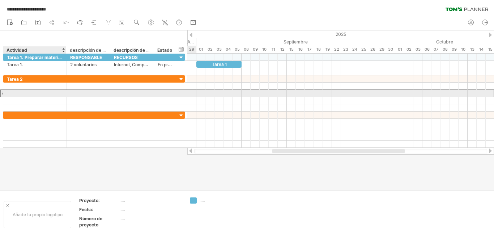
click at [21, 95] on div at bounding box center [35, 93] width 56 height 7
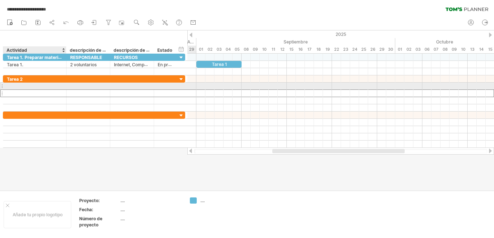
click at [21, 86] on div at bounding box center [35, 85] width 56 height 7
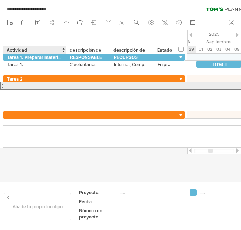
click at [12, 85] on input "text" at bounding box center [35, 85] width 56 height 7
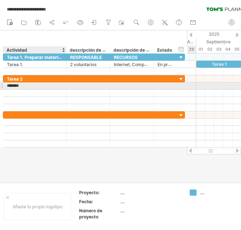
type input "**********"
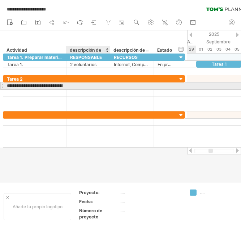
click at [93, 85] on div at bounding box center [88, 85] width 36 height 7
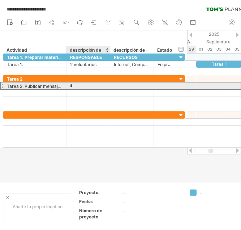
type input "**"
click at [124, 85] on div at bounding box center [132, 85] width 36 height 7
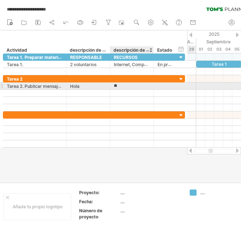
type input "*"
type input "**********"
click at [166, 85] on div at bounding box center [166, 85] width 16 height 7
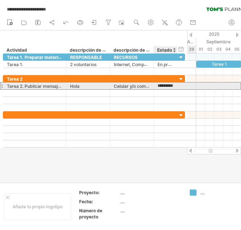
type input "**********"
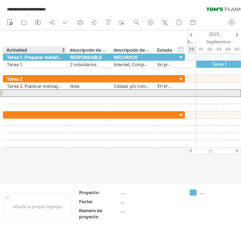
click at [16, 92] on div at bounding box center [35, 93] width 56 height 7
click at [33, 94] on input "*******" at bounding box center [35, 93] width 56 height 7
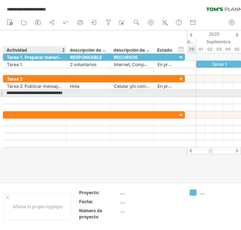
type input "**********"
click at [83, 94] on div at bounding box center [88, 93] width 36 height 7
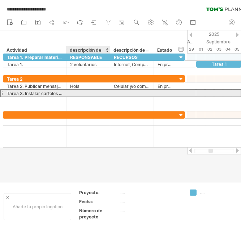
click at [75, 94] on div at bounding box center [88, 93] width 36 height 7
type input "**********"
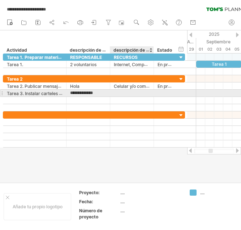
click at [122, 91] on div at bounding box center [132, 93] width 36 height 7
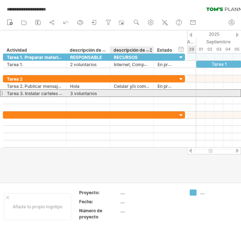
click at [115, 93] on div at bounding box center [132, 93] width 36 height 7
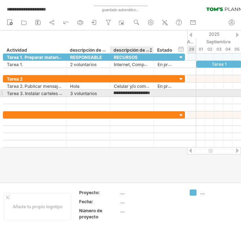
scroll to position [0, 13]
type input "**********"
click at [168, 93] on div at bounding box center [166, 93] width 16 height 7
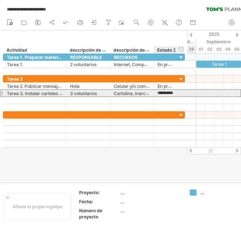
type input "**********"
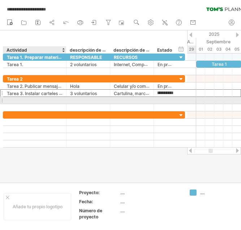
click at [27, 100] on div at bounding box center [35, 100] width 56 height 7
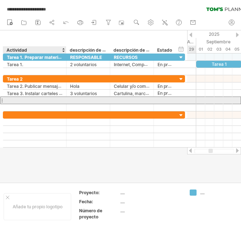
scroll to position [0, 0]
type input "**********"
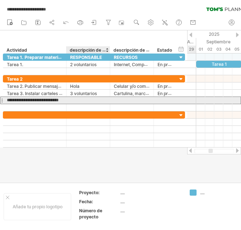
click at [87, 101] on div at bounding box center [88, 100] width 36 height 7
type input "*"
click at [71, 102] on div at bounding box center [88, 100] width 36 height 7
type input "**********"
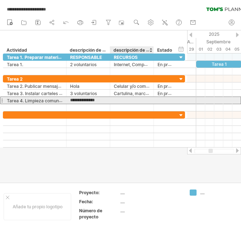
click at [124, 99] on div at bounding box center [132, 100] width 36 height 7
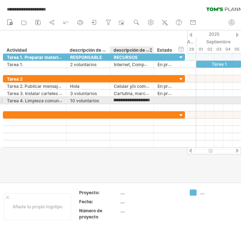
type input "**********"
click at [166, 101] on div at bounding box center [166, 100] width 16 height 7
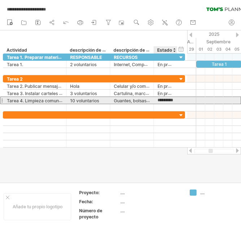
type input "**********"
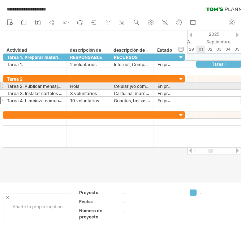
click at [201, 85] on div at bounding box center [214, 85] width 54 height 7
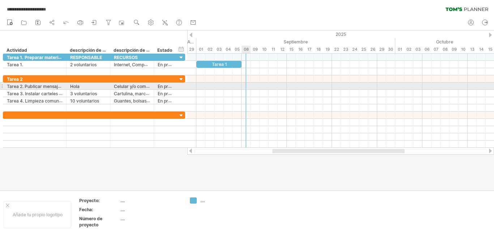
click at [245, 86] on div at bounding box center [340, 85] width 307 height 7
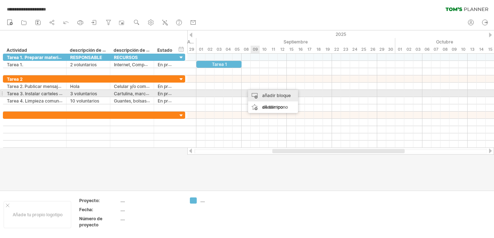
click at [268, 95] on font "añadir bloque de tiempo" at bounding box center [276, 101] width 29 height 17
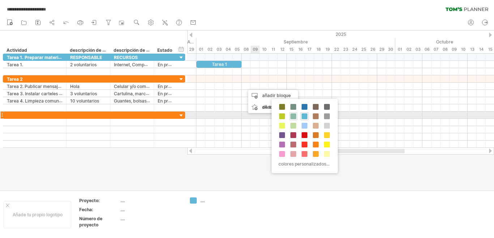
click at [294, 116] on span at bounding box center [294, 116] width 6 height 6
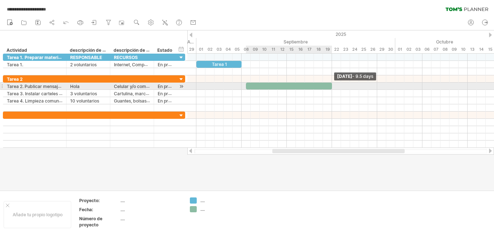
drag, startPoint x: 254, startPoint y: 86, endPoint x: 330, endPoint y: 84, distance: 76.4
click at [330, 84] on div at bounding box center [289, 85] width 86 height 7
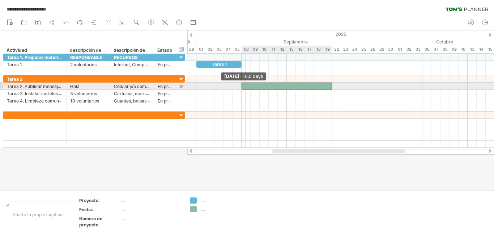
drag, startPoint x: 246, startPoint y: 86, endPoint x: 242, endPoint y: 87, distance: 4.0
click at [242, 87] on span at bounding box center [241, 85] width 3 height 7
click at [281, 85] on div at bounding box center [287, 85] width 90 height 7
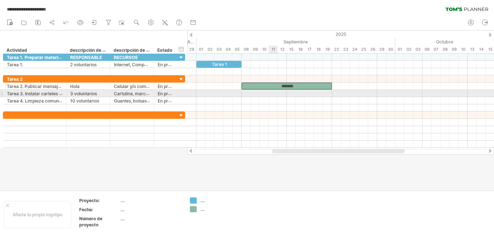
click at [271, 94] on div at bounding box center [340, 93] width 307 height 7
click at [236, 93] on div at bounding box center [340, 93] width 307 height 7
click at [290, 94] on div at bounding box center [340, 93] width 307 height 7
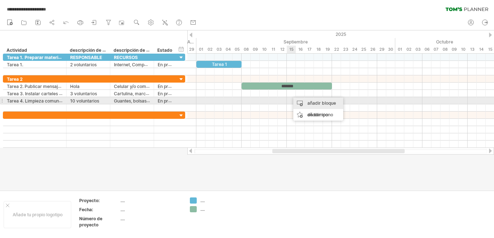
click at [310, 102] on font "añadir bloque de tiempo" at bounding box center [322, 108] width 29 height 17
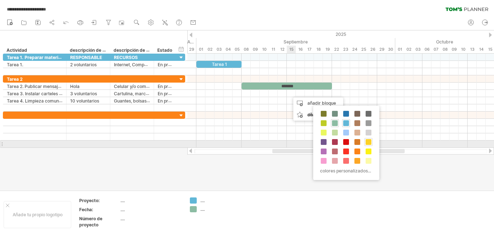
click at [367, 141] on span at bounding box center [369, 142] width 6 height 6
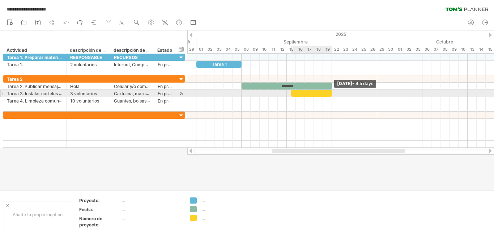
drag, startPoint x: 300, startPoint y: 94, endPoint x: 331, endPoint y: 93, distance: 31.1
click at [331, 93] on span at bounding box center [332, 93] width 3 height 7
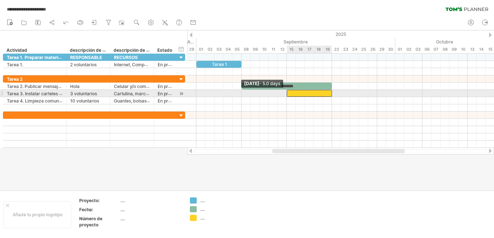
drag, startPoint x: 292, startPoint y: 93, endPoint x: 287, endPoint y: 94, distance: 5.5
click at [287, 94] on span at bounding box center [286, 93] width 3 height 7
click at [309, 93] on div at bounding box center [309, 93] width 45 height 7
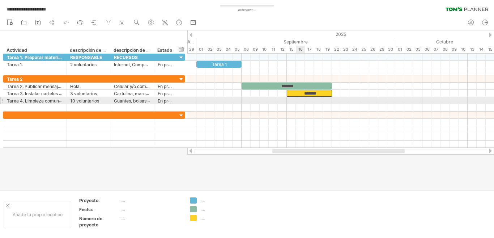
click at [300, 101] on div at bounding box center [340, 100] width 307 height 7
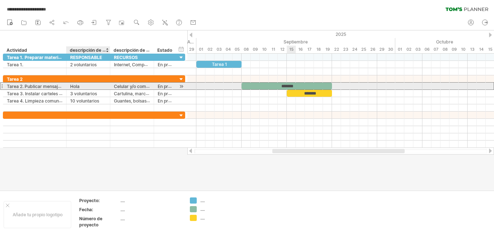
click at [81, 84] on div "Hola" at bounding box center [88, 85] width 36 height 7
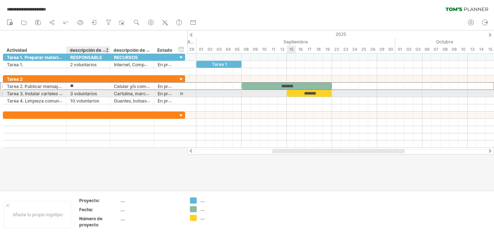
click at [87, 95] on font "3 voluntarios" at bounding box center [83, 93] width 27 height 5
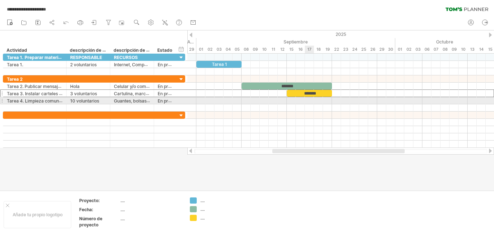
click at [306, 99] on div at bounding box center [340, 100] width 307 height 7
click at [235, 101] on div at bounding box center [340, 100] width 307 height 7
click at [335, 101] on div at bounding box center [340, 100] width 307 height 7
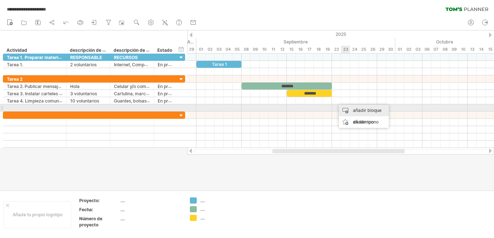
click at [354, 109] on font "añadir bloque de tiempo" at bounding box center [367, 115] width 29 height 17
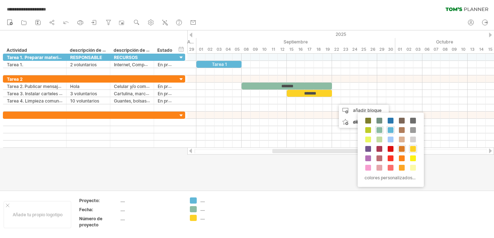
click at [403, 149] on span at bounding box center [402, 149] width 6 height 6
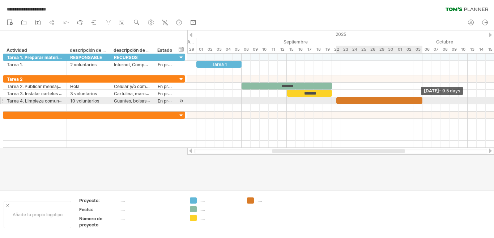
drag, startPoint x: 344, startPoint y: 101, endPoint x: 420, endPoint y: 99, distance: 76.0
click at [420, 99] on div at bounding box center [379, 100] width 86 height 7
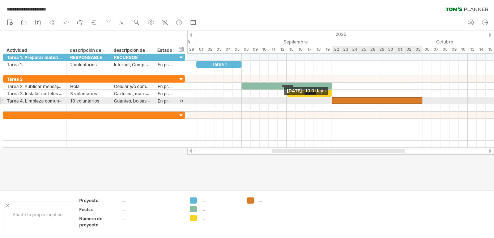
drag, startPoint x: 337, startPoint y: 99, endPoint x: 332, endPoint y: 100, distance: 4.9
click at [332, 100] on span at bounding box center [332, 100] width 3 height 7
click at [372, 100] on div at bounding box center [377, 100] width 90 height 7
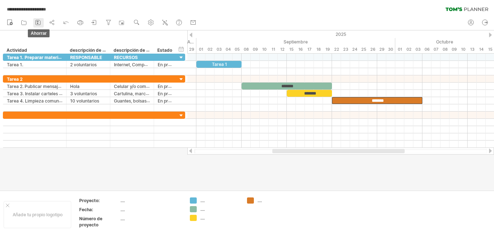
click at [37, 21] on icon at bounding box center [37, 22] width 7 height 7
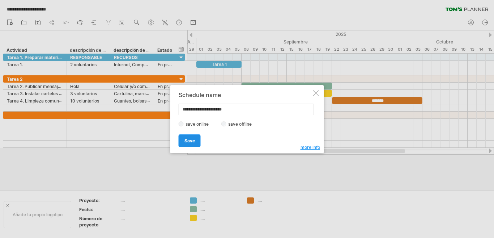
click at [187, 140] on span "Save" at bounding box center [190, 140] width 10 height 5
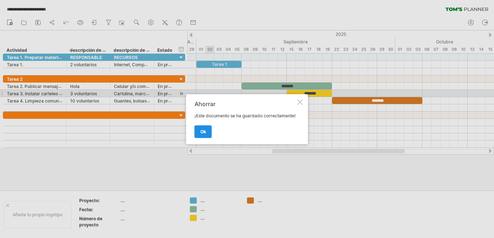
click at [200, 131] on font "OK" at bounding box center [203, 131] width 6 height 5
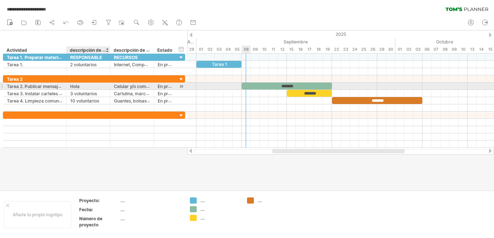
click at [82, 86] on div "Hola" at bounding box center [88, 85] width 36 height 7
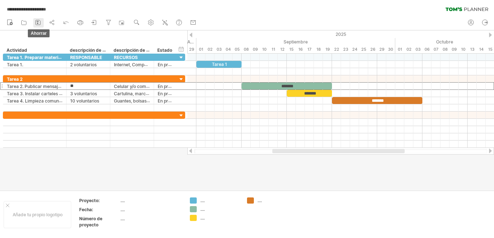
click at [36, 22] on icon at bounding box center [38, 22] width 5 height 5
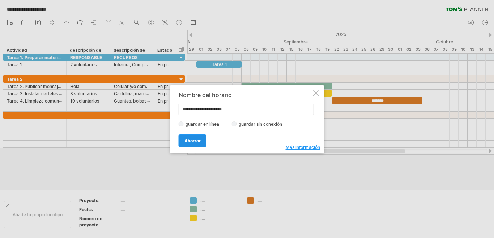
click at [185, 140] on font "Ahorrar" at bounding box center [193, 140] width 16 height 5
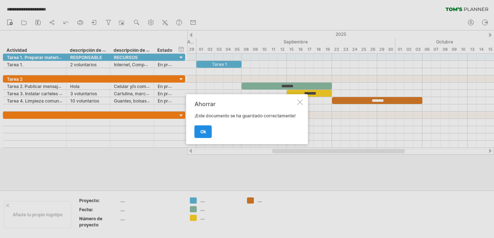
click at [202, 128] on link "OK" at bounding box center [203, 131] width 17 height 13
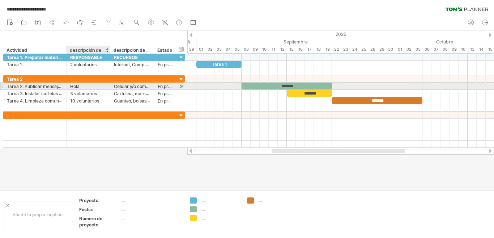
click at [84, 86] on div "Hola" at bounding box center [88, 85] width 36 height 7
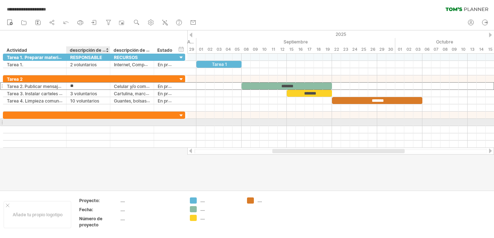
click at [73, 120] on div at bounding box center [88, 122] width 36 height 7
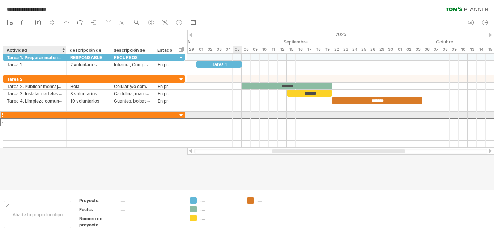
click at [14, 114] on div at bounding box center [35, 114] width 56 height 7
type input "*******"
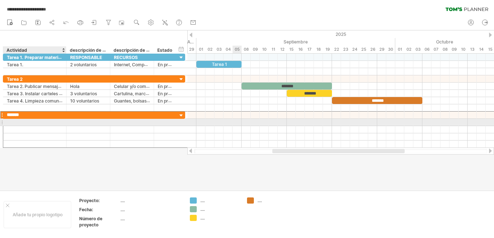
click at [13, 121] on div at bounding box center [35, 122] width 56 height 7
click at [12, 124] on div at bounding box center [35, 122] width 56 height 7
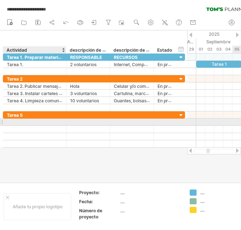
click at [9, 123] on input "text" at bounding box center [35, 122] width 56 height 7
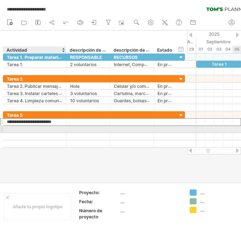
type input "**********"
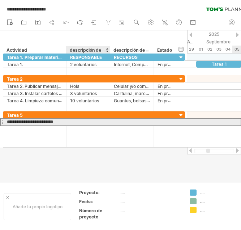
click at [81, 124] on div at bounding box center [88, 122] width 36 height 7
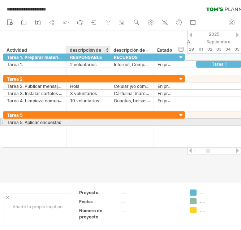
click at [75, 122] on div at bounding box center [88, 122] width 36 height 7
type input "**"
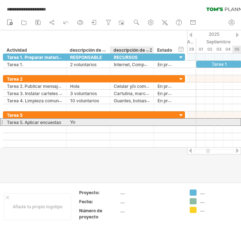
click at [120, 124] on div at bounding box center [132, 122] width 36 height 7
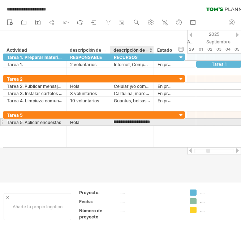
scroll to position [0, 36]
type input "**********"
click at [166, 122] on div at bounding box center [166, 122] width 16 height 7
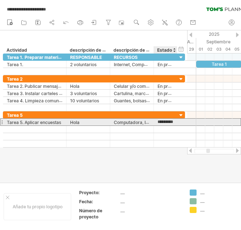
type input "**********"
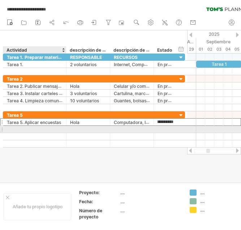
click at [26, 128] on div at bounding box center [35, 129] width 56 height 7
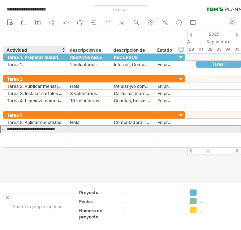
type input "**********"
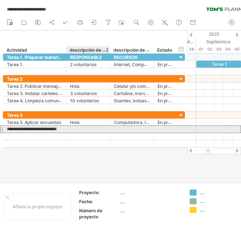
click at [83, 127] on div at bounding box center [88, 129] width 36 height 7
type input "**"
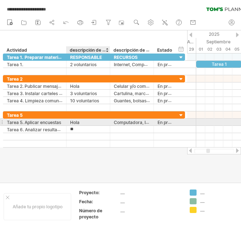
click at [83, 122] on div "Hola" at bounding box center [88, 122] width 36 height 7
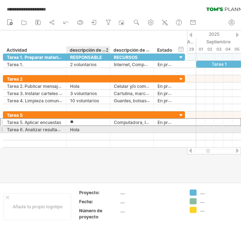
click at [81, 130] on div "Hola" at bounding box center [88, 129] width 36 height 7
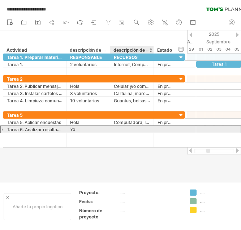
click at [127, 130] on div at bounding box center [132, 129] width 36 height 7
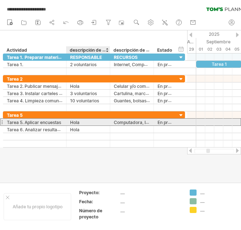
click at [81, 123] on div "Hola" at bounding box center [88, 122] width 36 height 7
type input "*"
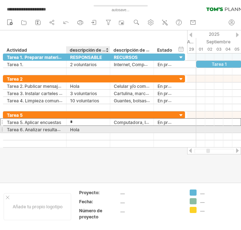
click at [80, 130] on div "Hola" at bounding box center [88, 129] width 36 height 7
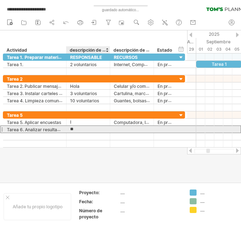
type input "*"
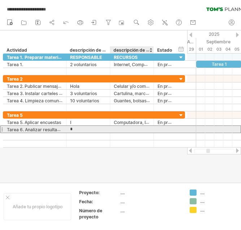
click at [124, 129] on div at bounding box center [132, 129] width 36 height 7
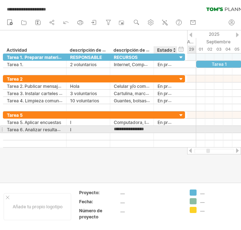
type input "**********"
click at [169, 131] on div at bounding box center [166, 129] width 16 height 7
type input "**********"
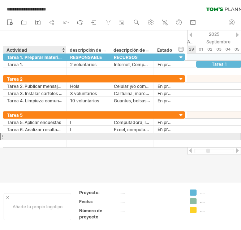
click at [11, 136] on div at bounding box center [35, 136] width 56 height 7
type input "**********"
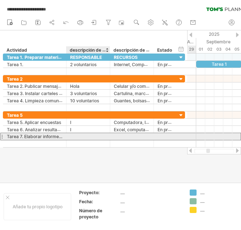
click at [78, 136] on div at bounding box center [88, 136] width 36 height 7
type input "****"
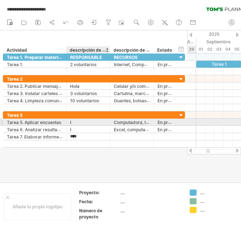
click at [79, 120] on div "I" at bounding box center [88, 122] width 36 height 7
type input "****"
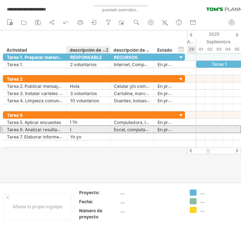
click at [76, 128] on div "I" at bounding box center [88, 129] width 36 height 7
type input "****"
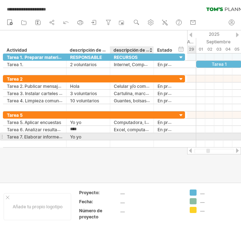
click at [123, 136] on div at bounding box center [132, 136] width 36 height 7
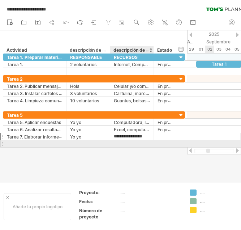
scroll to position [0, 2]
type input "**********"
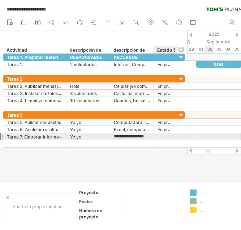
click at [162, 139] on div at bounding box center [166, 136] width 16 height 7
type input "**********"
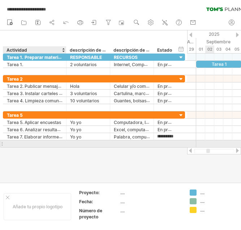
click at [17, 142] on div at bounding box center [35, 143] width 56 height 7
type input "**********"
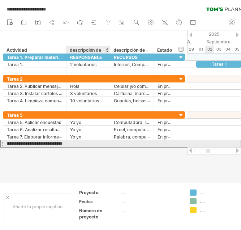
click at [77, 146] on div at bounding box center [88, 143] width 36 height 7
type input "*****"
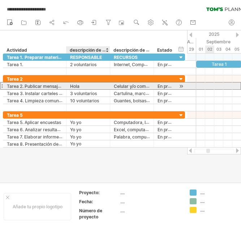
click at [81, 86] on div "Hola" at bounding box center [88, 85] width 36 height 7
type input "*****"
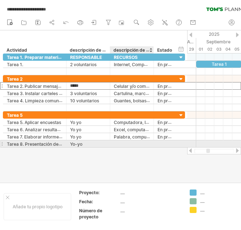
click at [116, 145] on div at bounding box center [132, 143] width 36 height 7
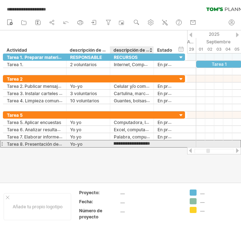
type input "**********"
click at [161, 142] on div at bounding box center [166, 143] width 16 height 7
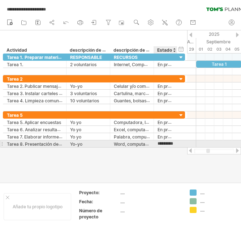
type input "**********"
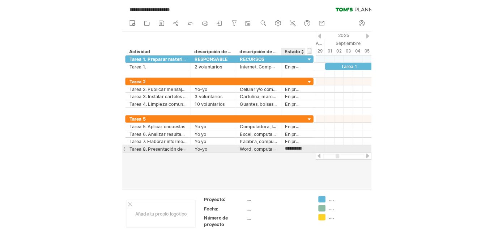
scroll to position [0, 7]
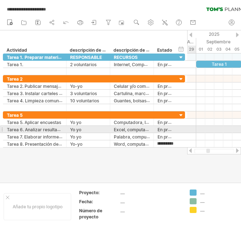
click at [193, 129] on div at bounding box center [214, 129] width 54 height 7
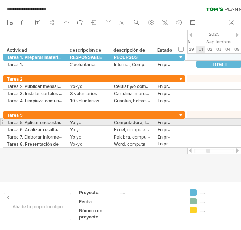
click at [198, 121] on div at bounding box center [214, 122] width 54 height 7
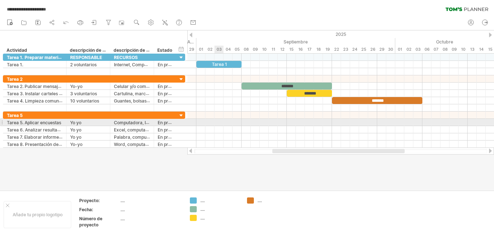
click at [215, 124] on div at bounding box center [340, 122] width 307 height 7
click at [428, 122] on div at bounding box center [340, 122] width 307 height 7
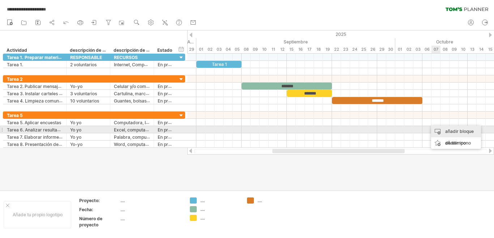
click at [445, 130] on div "añadir bloque de tiempo" at bounding box center [456, 137] width 50 height 23
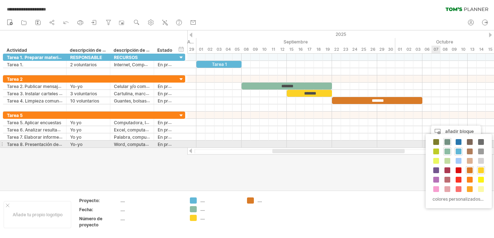
click at [446, 143] on span at bounding box center [448, 142] width 6 height 6
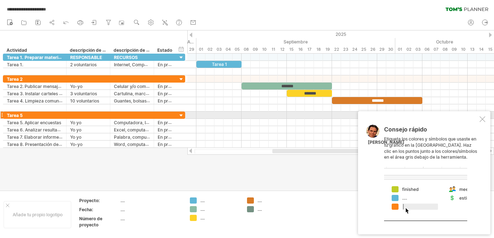
click at [482, 118] on div at bounding box center [483, 119] width 6 height 6
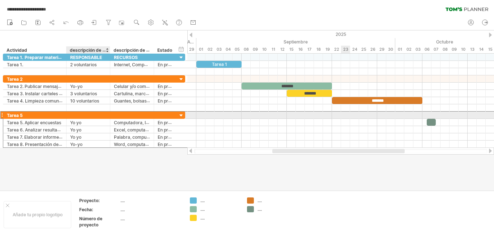
click at [93, 115] on div at bounding box center [88, 114] width 36 height 7
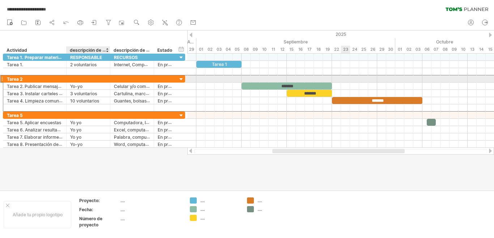
click at [85, 77] on div at bounding box center [88, 78] width 36 height 7
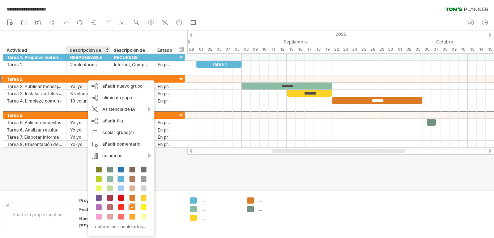
click at [108, 180] on span at bounding box center [110, 179] width 6 height 6
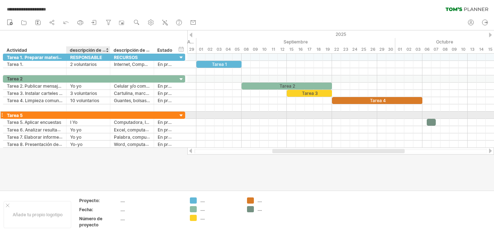
click at [98, 113] on div at bounding box center [88, 114] width 36 height 7
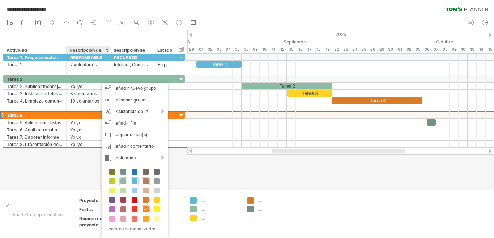
click at [147, 182] on span at bounding box center [146, 181] width 6 height 6
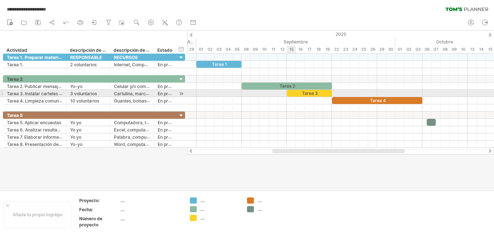
click at [293, 93] on div "Tarea 3" at bounding box center [309, 93] width 45 height 7
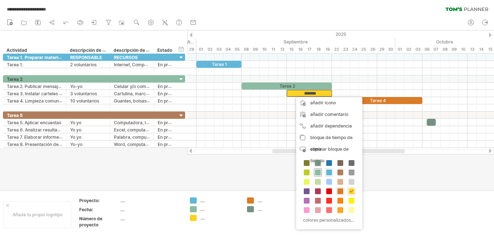
click at [317, 171] on span at bounding box center [318, 172] width 6 height 6
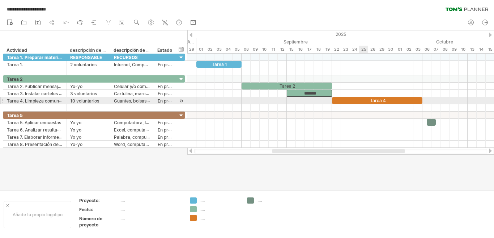
click at [361, 101] on div "Tarea 4" at bounding box center [377, 100] width 90 height 7
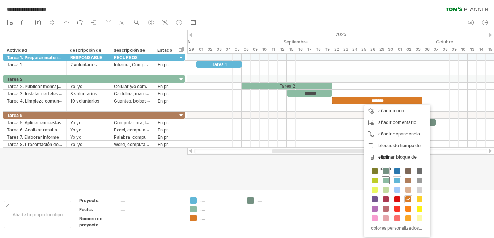
click at [385, 181] on span at bounding box center [386, 180] width 6 height 6
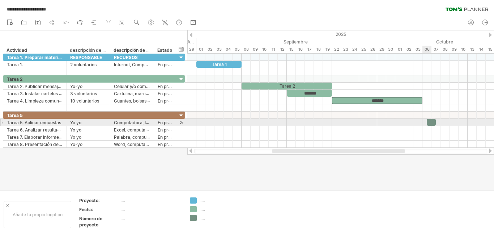
click at [431, 122] on div at bounding box center [431, 122] width 9 height 7
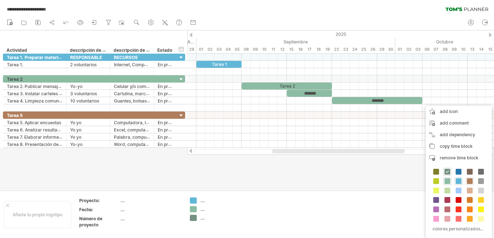
click at [470, 180] on span at bounding box center [470, 181] width 6 height 6
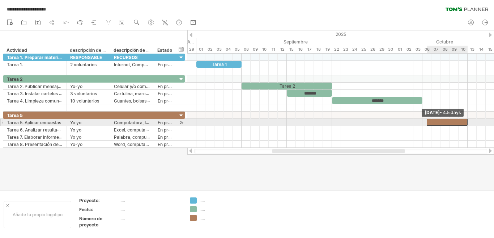
drag, startPoint x: 435, startPoint y: 122, endPoint x: 467, endPoint y: 121, distance: 31.5
click at [467, 121] on span at bounding box center [467, 122] width 3 height 7
drag, startPoint x: 425, startPoint y: 122, endPoint x: 421, endPoint y: 123, distance: 4.8
click at [421, 123] on div "Tarea 1 Tarea 2 ******* ******* [DATE] - 4.5 days [DATE] - 5.0 days" at bounding box center [340, 101] width 307 height 94
click at [444, 121] on div at bounding box center [445, 122] width 45 height 7
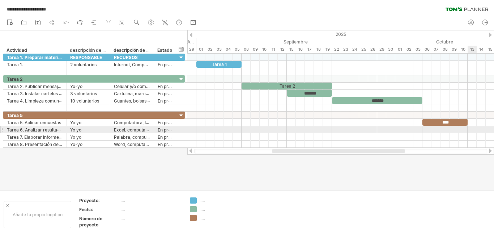
click at [471, 129] on div at bounding box center [340, 129] width 307 height 7
click at [202, 127] on div at bounding box center [340, 129] width 307 height 7
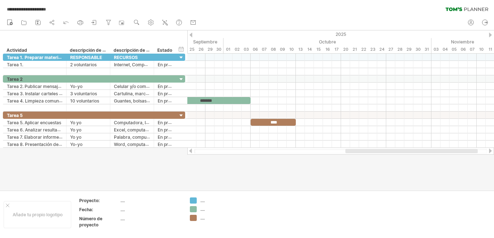
drag, startPoint x: 393, startPoint y: 149, endPoint x: 466, endPoint y: 149, distance: 73.1
click at [466, 149] on div at bounding box center [412, 151] width 132 height 4
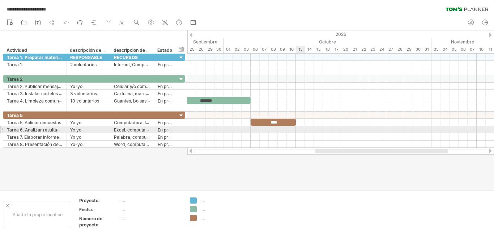
click at [298, 130] on div at bounding box center [340, 129] width 307 height 7
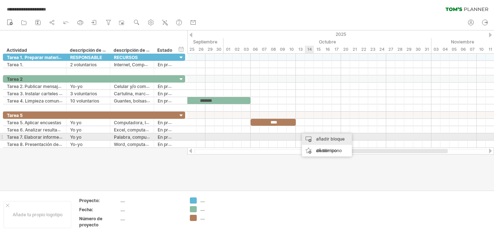
click at [326, 139] on font "añadir bloque de tiempo" at bounding box center [330, 144] width 29 height 17
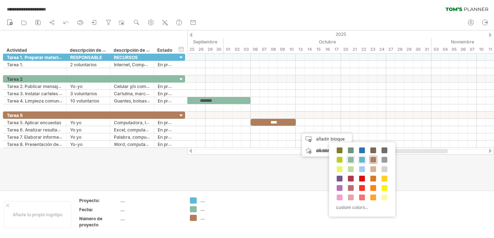
click at [375, 161] on span at bounding box center [373, 160] width 6 height 6
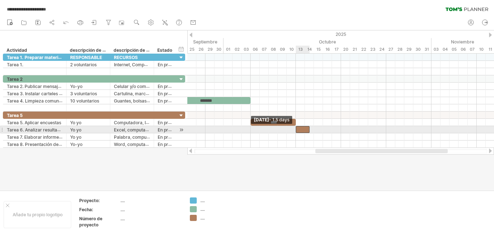
drag, startPoint x: 300, startPoint y: 130, endPoint x: 296, endPoint y: 130, distance: 4.7
click at [296, 130] on span at bounding box center [295, 129] width 3 height 7
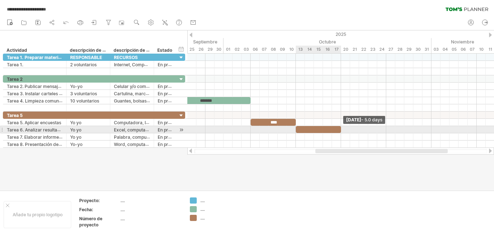
drag, startPoint x: 310, startPoint y: 130, endPoint x: 342, endPoint y: 128, distance: 31.5
click at [342, 128] on span at bounding box center [341, 129] width 3 height 7
click at [316, 128] on div at bounding box center [318, 129] width 45 height 7
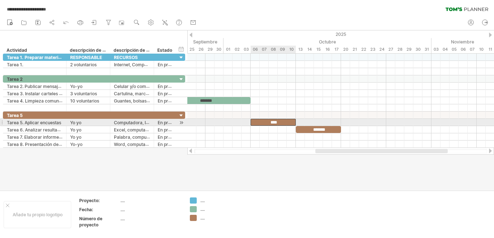
click at [277, 123] on font "****" at bounding box center [274, 122] width 7 height 4
click at [280, 122] on div "****" at bounding box center [273, 122] width 45 height 7
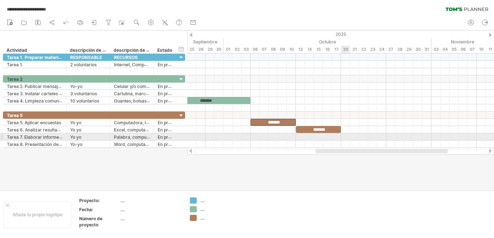
click at [346, 135] on div at bounding box center [340, 136] width 307 height 7
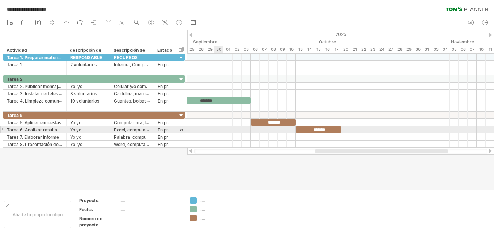
click at [216, 132] on div at bounding box center [340, 129] width 307 height 7
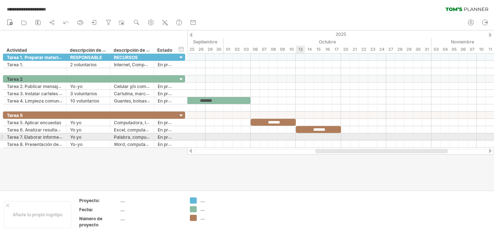
click at [300, 137] on div at bounding box center [340, 136] width 307 height 7
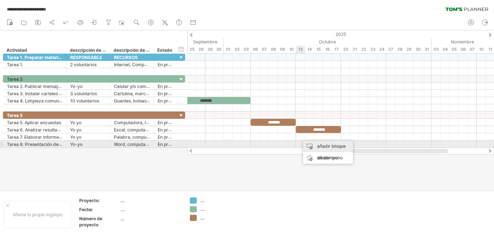
click at [319, 146] on font "añadir bloque de tiempo" at bounding box center [331, 151] width 29 height 17
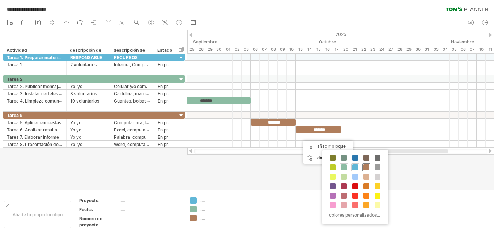
click at [367, 168] on span at bounding box center [367, 167] width 6 height 6
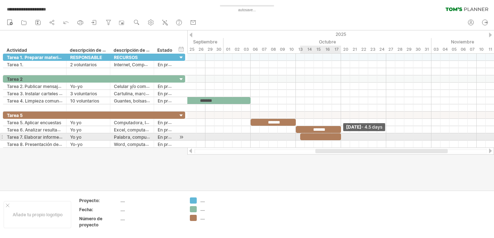
drag, startPoint x: 309, startPoint y: 136, endPoint x: 342, endPoint y: 137, distance: 32.9
click at [342, 137] on span at bounding box center [341, 136] width 3 height 7
drag, startPoint x: 300, startPoint y: 136, endPoint x: 295, endPoint y: 137, distance: 4.7
click at [295, 137] on span at bounding box center [295, 136] width 3 height 7
click at [316, 137] on div at bounding box center [318, 136] width 45 height 7
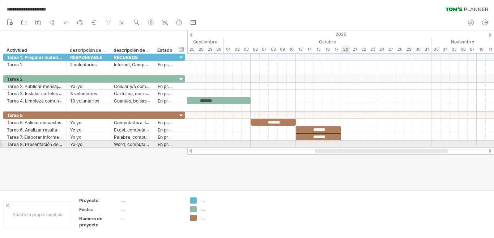
click at [345, 142] on div at bounding box center [340, 143] width 307 height 7
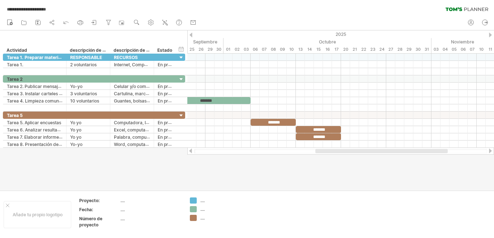
click at [194, 167] on div at bounding box center [247, 110] width 494 height 160
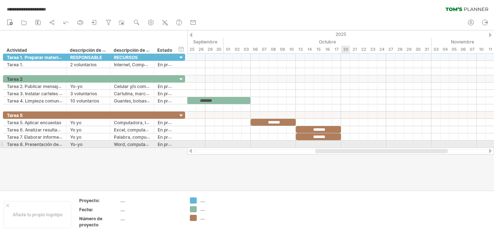
click at [345, 144] on div at bounding box center [340, 143] width 307 height 7
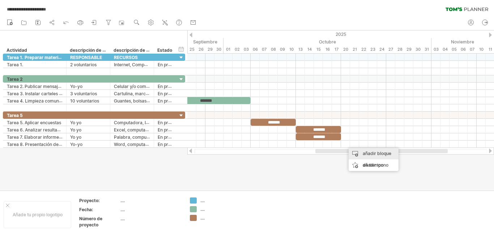
click at [370, 152] on font "añadir bloque de tiempo" at bounding box center [377, 159] width 29 height 17
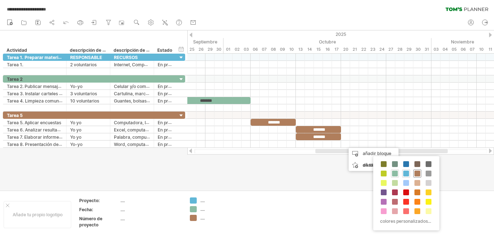
click at [419, 176] on span at bounding box center [418, 173] width 6 height 6
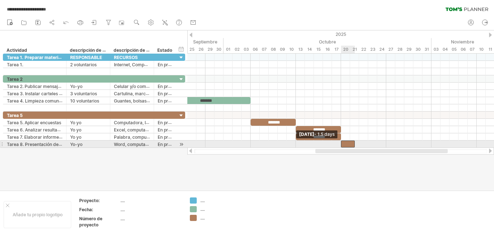
drag, startPoint x: 346, startPoint y: 144, endPoint x: 341, endPoint y: 145, distance: 4.4
click at [341, 145] on span at bounding box center [341, 143] width 3 height 7
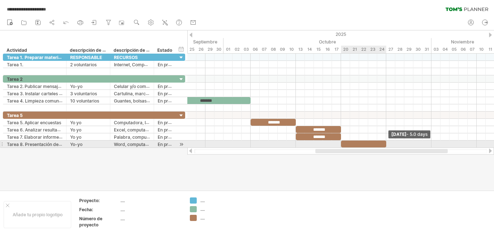
drag, startPoint x: 353, startPoint y: 145, endPoint x: 384, endPoint y: 143, distance: 30.8
click at [384, 143] on div at bounding box center [363, 143] width 45 height 7
click at [357, 143] on div at bounding box center [363, 143] width 45 height 7
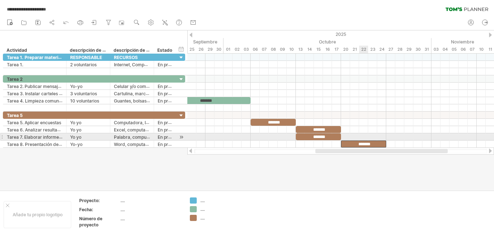
click at [366, 133] on div at bounding box center [340, 136] width 307 height 7
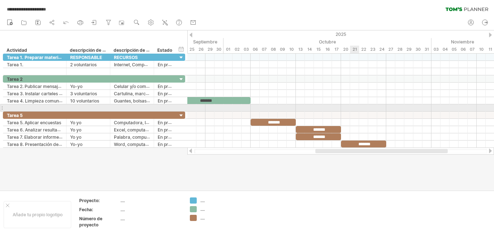
click at [354, 106] on div at bounding box center [340, 107] width 307 height 7
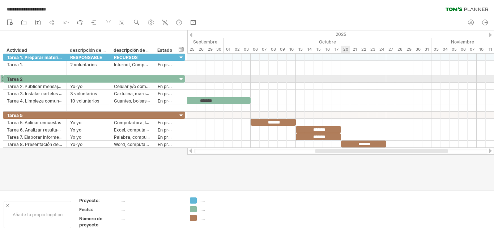
click at [347, 76] on div at bounding box center [340, 78] width 307 height 7
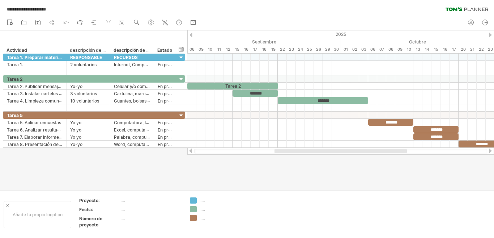
drag, startPoint x: 325, startPoint y: 149, endPoint x: 284, endPoint y: 149, distance: 40.9
click at [284, 149] on div at bounding box center [341, 151] width 132 height 4
drag, startPoint x: 319, startPoint y: 148, endPoint x: 310, endPoint y: 151, distance: 9.3
click at [310, 151] on div at bounding box center [340, 150] width 307 height 7
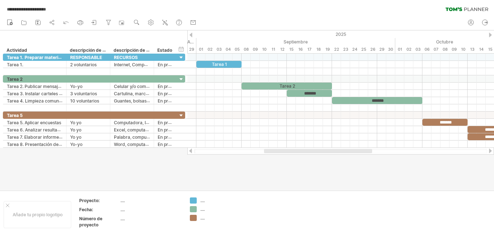
drag, startPoint x: 287, startPoint y: 151, endPoint x: 266, endPoint y: 154, distance: 21.9
click at [266, 154] on div at bounding box center [340, 150] width 307 height 7
click at [202, 171] on div at bounding box center [247, 110] width 494 height 160
click at [181, 48] on div "ocultar inicio/fin/duración mostrar inicio/fin/duración" at bounding box center [181, 49] width 7 height 8
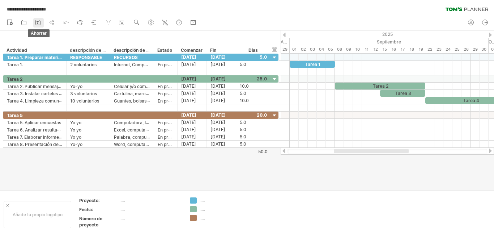
click at [37, 23] on rect at bounding box center [37, 22] width 1 height 1
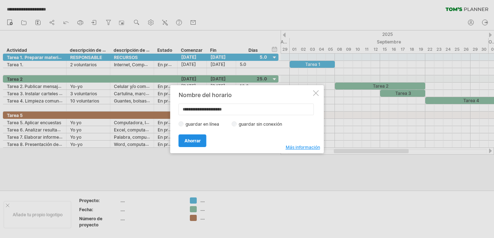
click at [188, 142] on font "Ahorrar" at bounding box center [193, 140] width 16 height 5
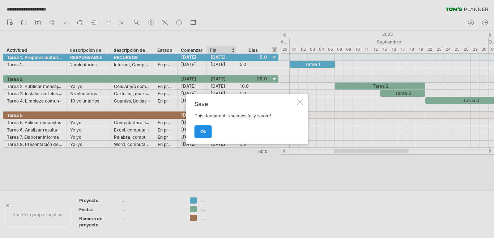
click at [208, 132] on link "ok" at bounding box center [203, 131] width 17 height 13
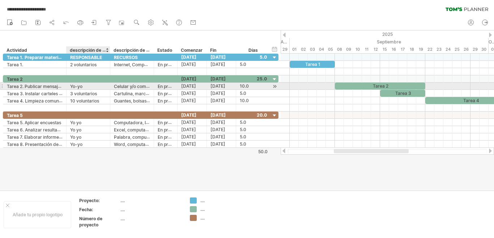
click at [84, 88] on div "Yo-yo" at bounding box center [88, 85] width 36 height 7
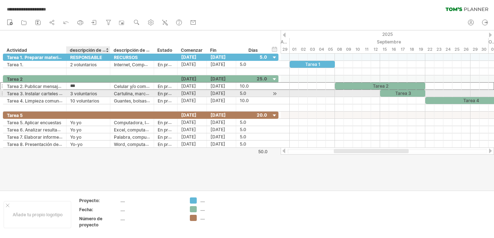
click at [84, 93] on font "3 voluntarios" at bounding box center [83, 93] width 27 height 5
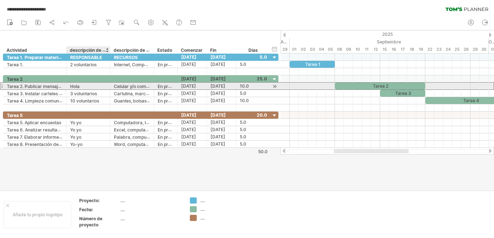
click at [78, 84] on font "Hola" at bounding box center [74, 86] width 9 height 5
click at [80, 86] on font "Hola" at bounding box center [74, 86] width 9 height 5
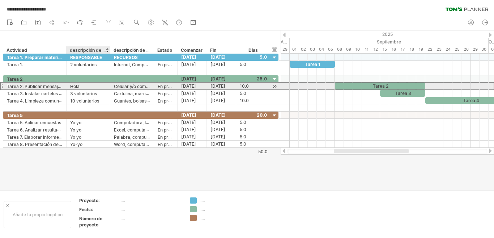
click at [80, 86] on font "Hola" at bounding box center [74, 86] width 9 height 5
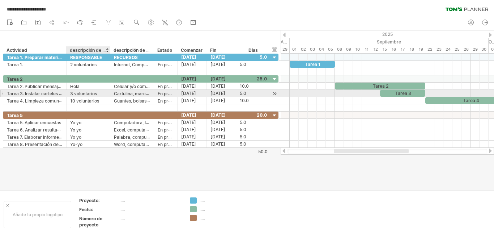
click at [80, 92] on font "3 voluntarios" at bounding box center [83, 93] width 27 height 5
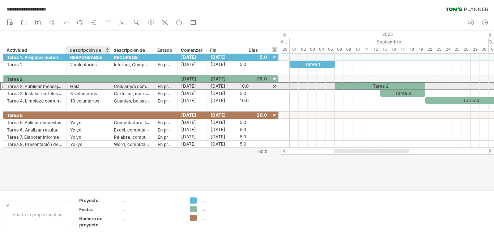
click at [80, 84] on font "Hola" at bounding box center [74, 86] width 9 height 5
click at [80, 85] on font "Hola" at bounding box center [74, 86] width 9 height 5
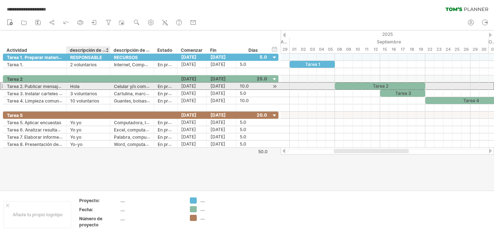
click at [80, 85] on font "Hola" at bounding box center [74, 86] width 9 height 5
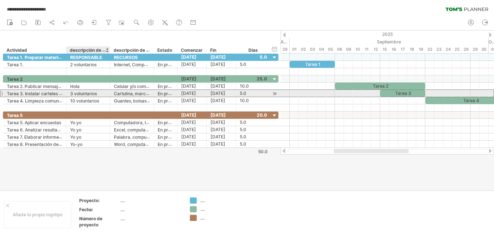
click at [80, 93] on font "3 voluntarios" at bounding box center [83, 93] width 27 height 5
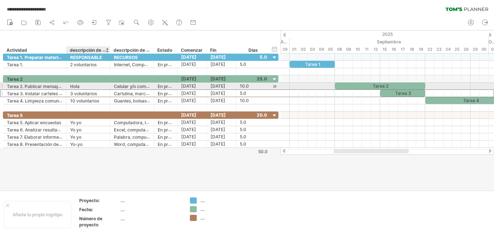
click at [81, 86] on div "Hola" at bounding box center [88, 85] width 36 height 7
click at [81, 86] on input "**" at bounding box center [88, 85] width 36 height 7
type input "*****"
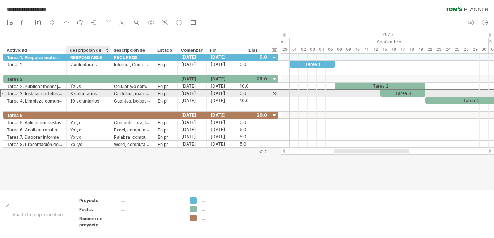
click at [92, 96] on font "3 voluntarios" at bounding box center [83, 93] width 27 height 5
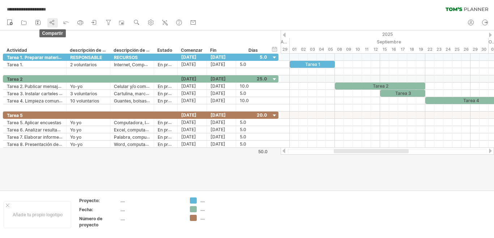
click at [52, 23] on icon at bounding box center [51, 22] width 7 height 7
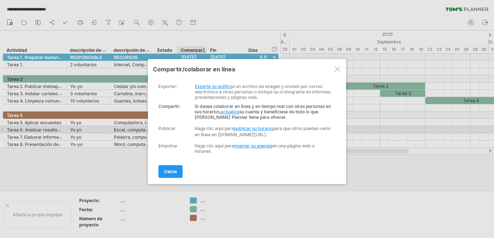
click at [254, 129] on font "publicar su horario" at bounding box center [253, 128] width 39 height 5
select select "*"
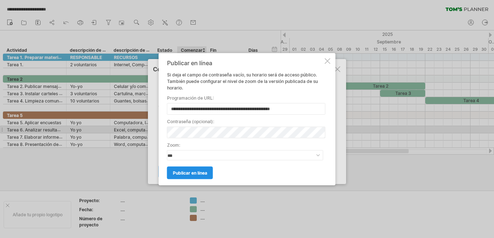
type input "**********"
click at [190, 173] on font "publicar en línea" at bounding box center [190, 172] width 34 height 5
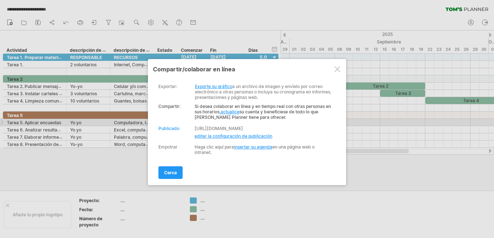
drag, startPoint x: 189, startPoint y: 128, endPoint x: 327, endPoint y: 126, distance: 138.2
click at [327, 125] on div "Publicar Publicado [URL][DOMAIN_NAME] Haga clic aquí para publicar su horario p…" at bounding box center [245, 131] width 174 height 13
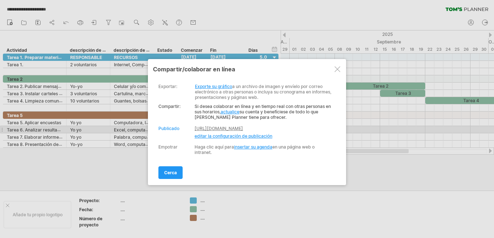
drag, startPoint x: 190, startPoint y: 128, endPoint x: 307, endPoint y: 128, distance: 116.9
click at [307, 128] on div "Publicar Publicado [URL][DOMAIN_NAME] Haga clic aquí para publicar su horario p…" at bounding box center [245, 131] width 174 height 13
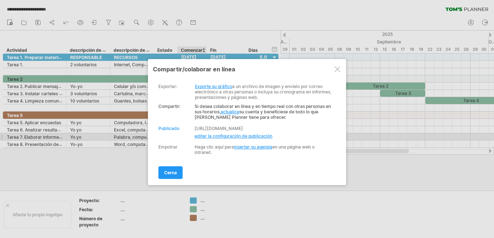
drag, startPoint x: 276, startPoint y: 137, endPoint x: 183, endPoint y: 137, distance: 92.6
click at [183, 137] on div "Publicar Publicado [URL][DOMAIN_NAME] Haga clic aquí para publicar su horario p…" at bounding box center [245, 131] width 174 height 13
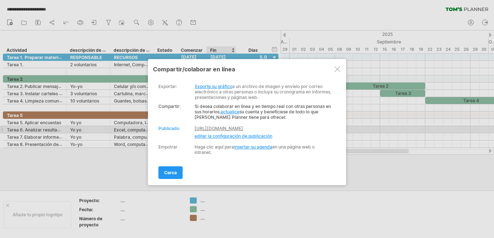
click at [228, 128] on font "[URL][DOMAIN_NAME]" at bounding box center [219, 128] width 48 height 5
